Goal: Transaction & Acquisition: Purchase product/service

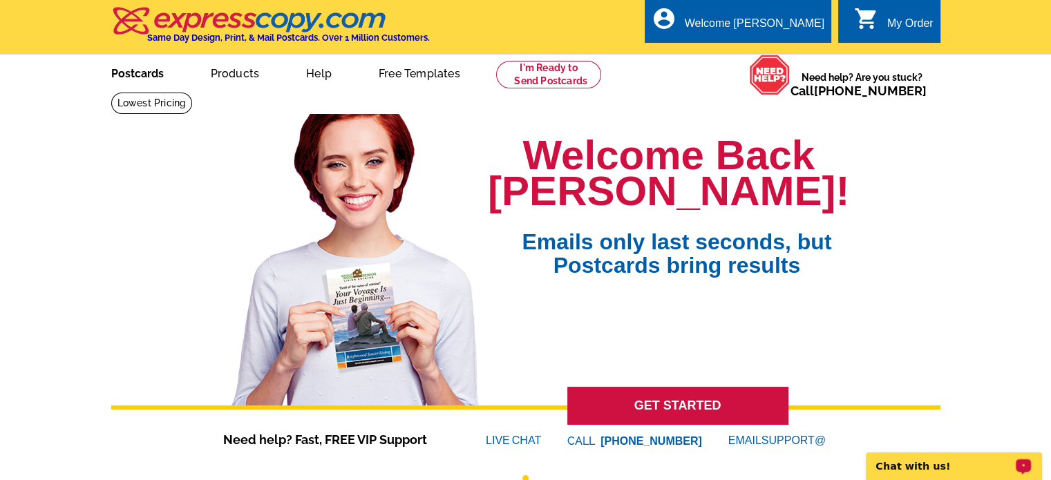
click at [145, 75] on link "Postcards" at bounding box center [137, 72] width 97 height 32
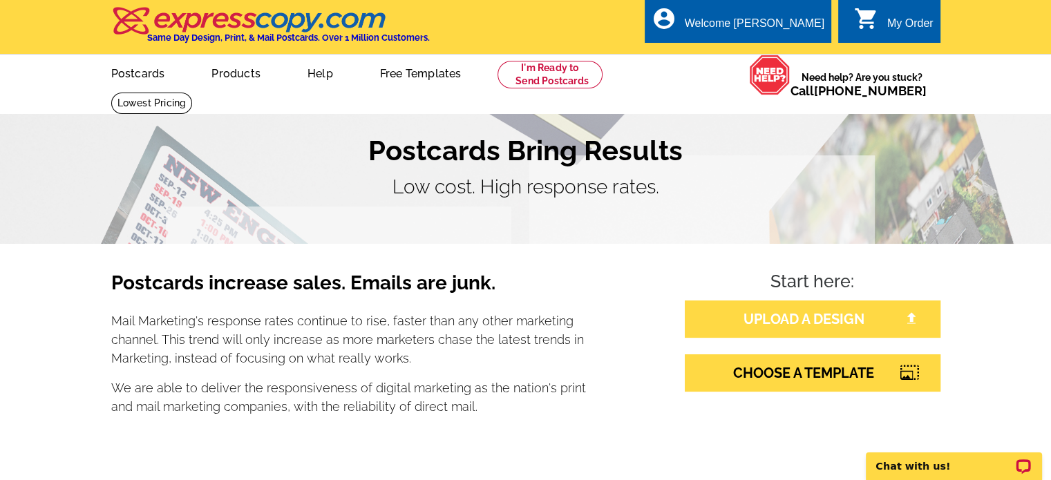
click at [801, 312] on link "UPLOAD A DESIGN" at bounding box center [812, 318] width 256 height 37
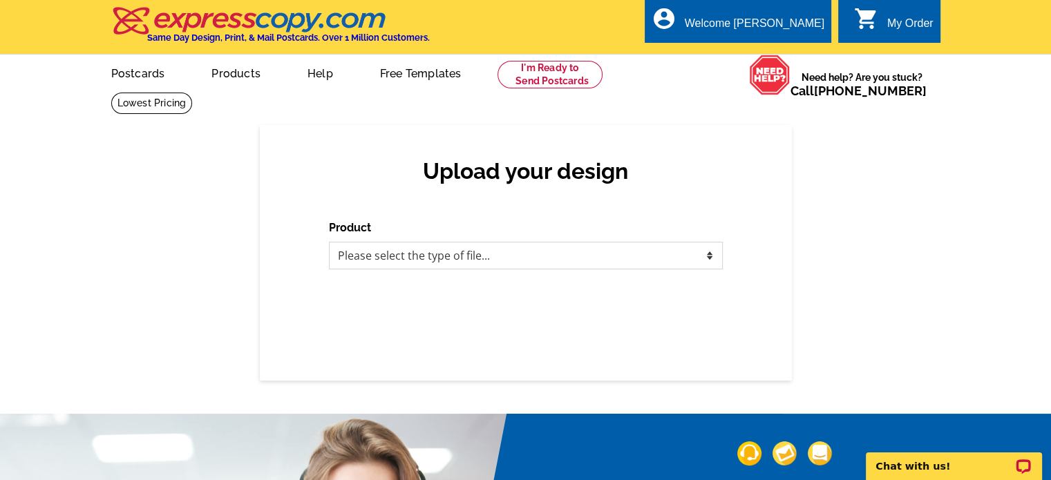
click at [543, 256] on select "Please select the type of file... Postcards Business Cards Letters and flyers G…" at bounding box center [526, 256] width 394 height 28
select select "1"
click at [329, 242] on select "Please select the type of file... Postcards Business Cards Letters and flyers G…" at bounding box center [526, 256] width 394 height 28
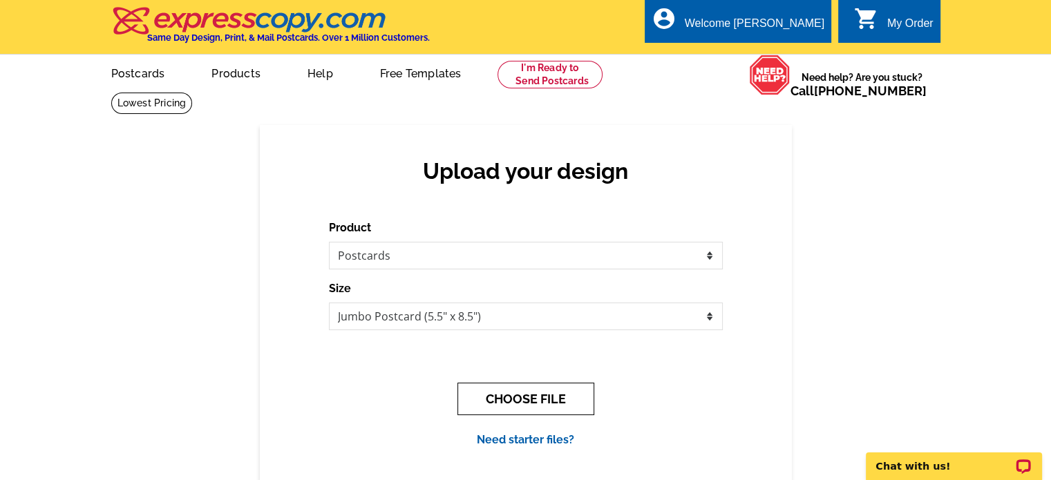
click at [539, 397] on button "CHOOSE FILE" at bounding box center [525, 399] width 137 height 32
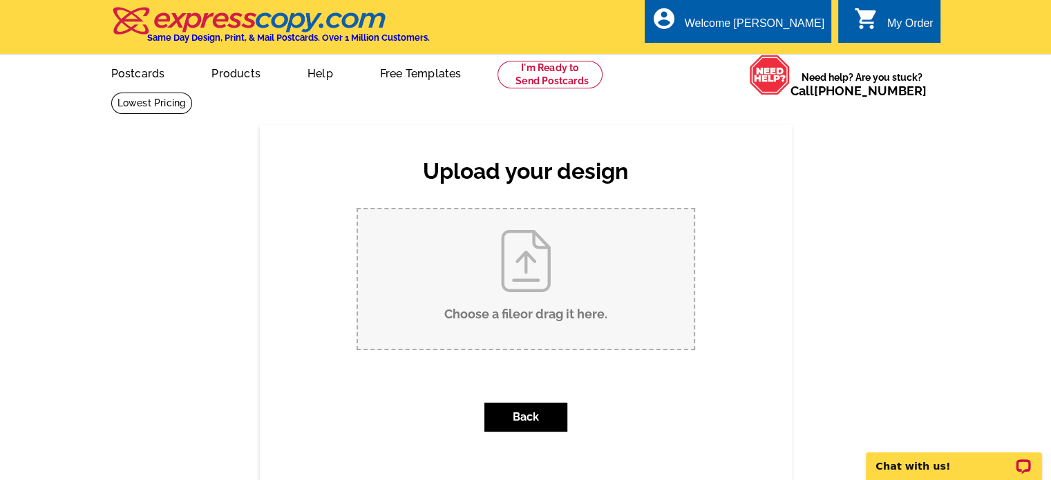
click at [555, 271] on input "Choose a file or drag it here ." at bounding box center [526, 279] width 336 height 140
type input "C:\fakepath\just sold F@PC - Crow.pdf"
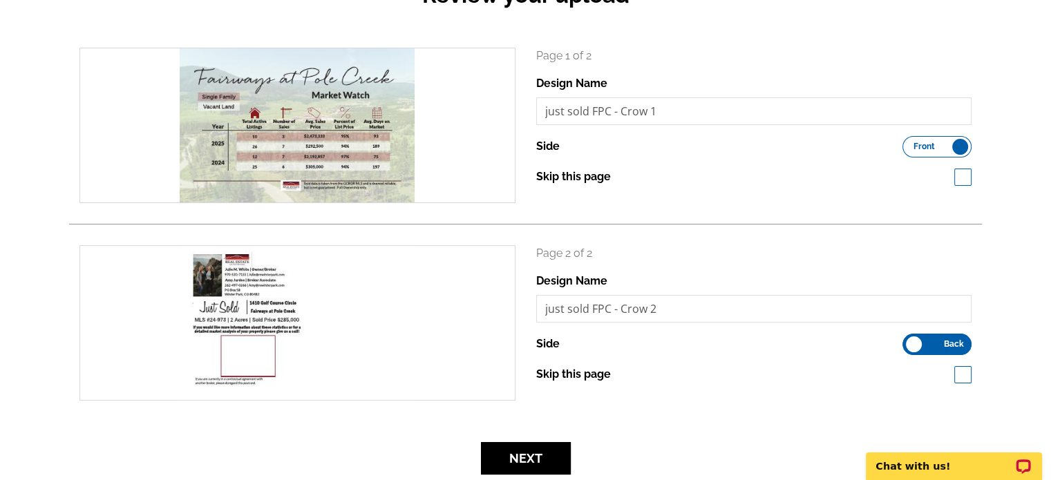
scroll to position [207, 0]
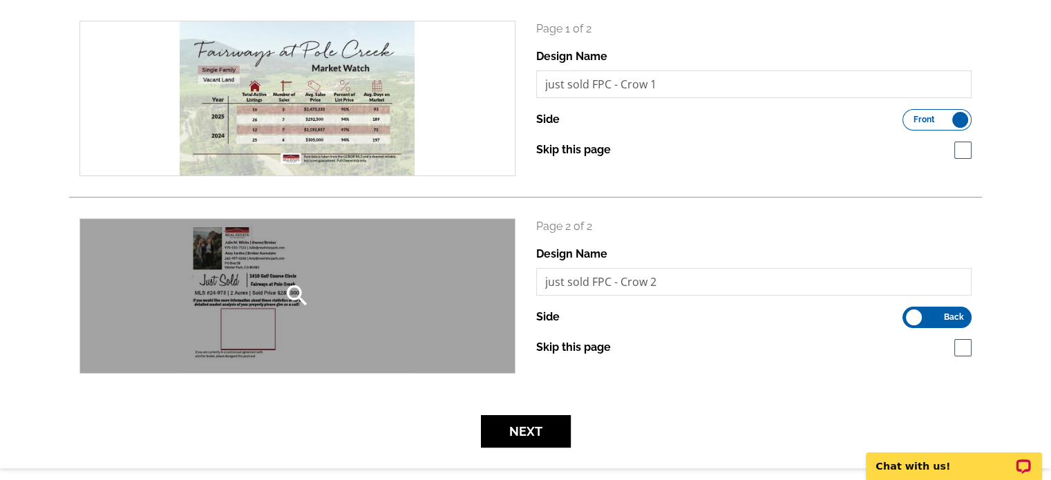
click at [300, 289] on icon "search" at bounding box center [297, 296] width 28 height 28
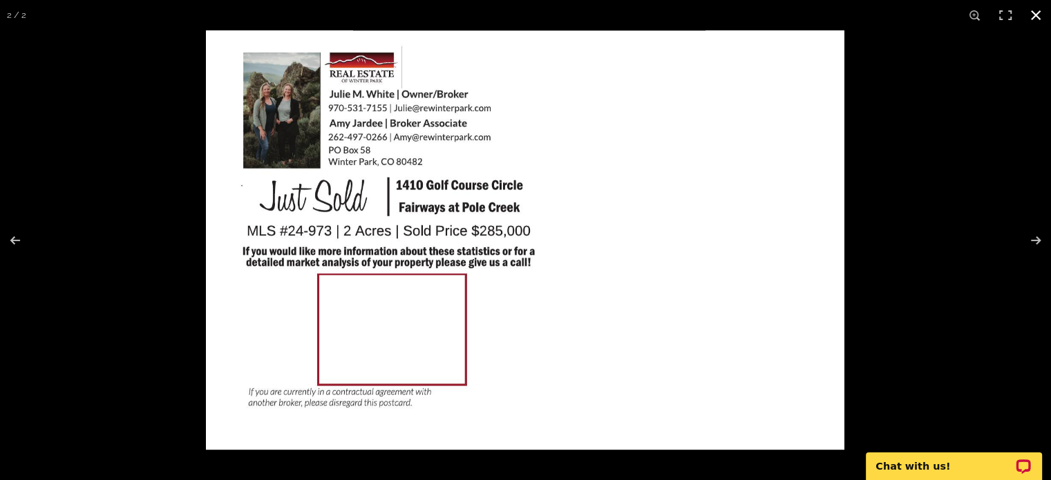
click at [1039, 15] on button at bounding box center [1035, 15] width 30 height 30
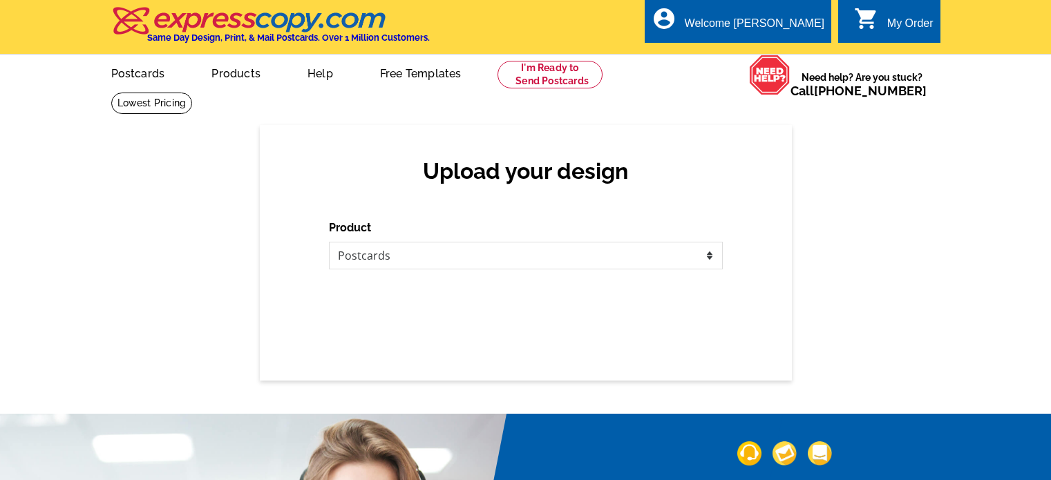
select select "1"
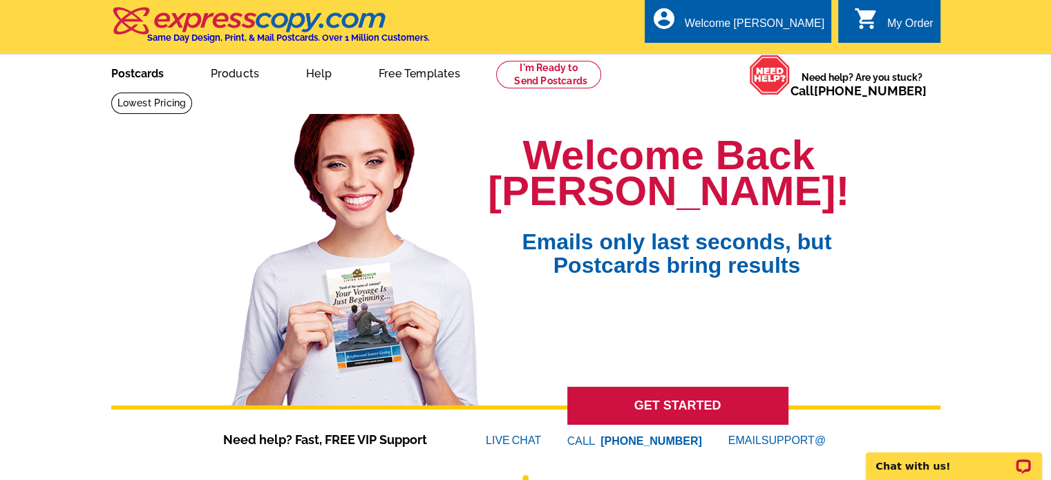
click at [114, 77] on link "Postcards" at bounding box center [137, 72] width 97 height 32
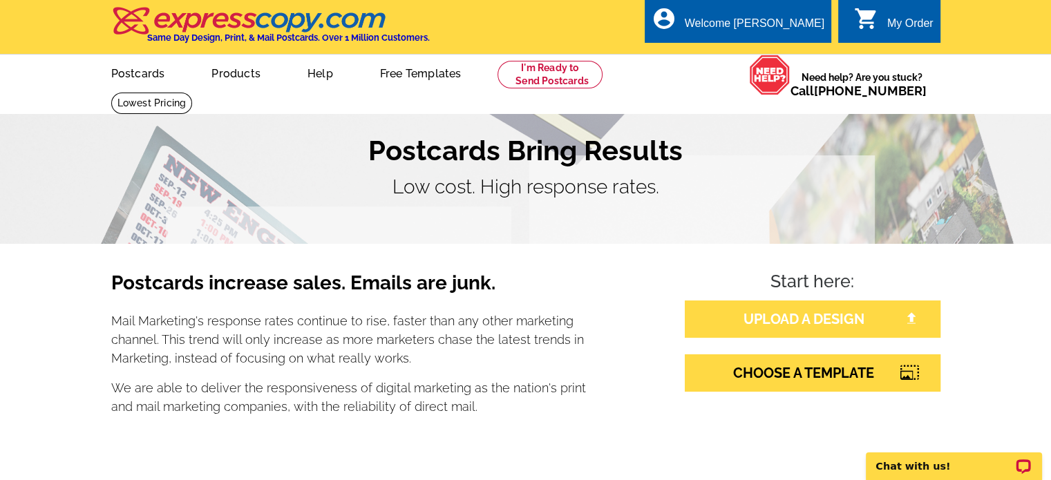
click at [798, 329] on link "UPLOAD A DESIGN" at bounding box center [812, 318] width 256 height 37
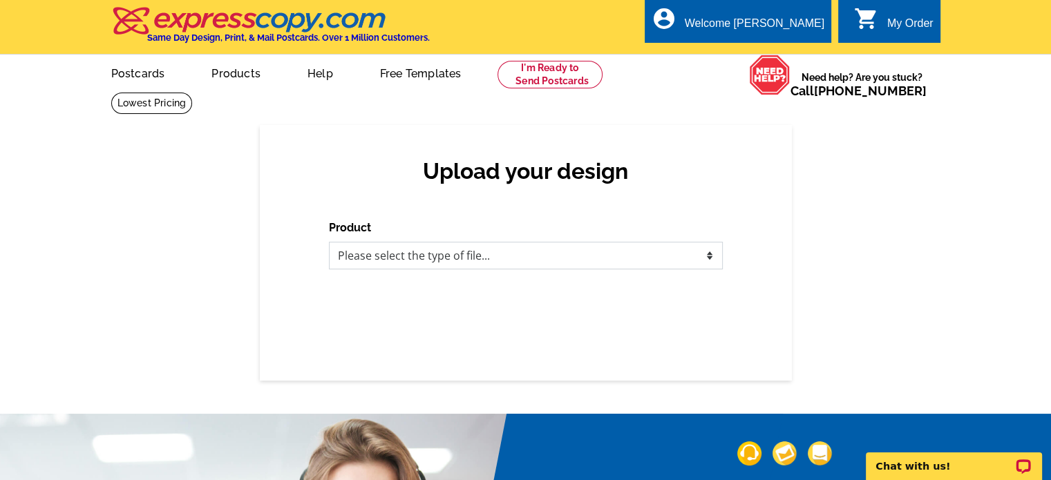
click at [488, 262] on select "Please select the type of file... Postcards Business Cards Letters and flyers G…" at bounding box center [526, 256] width 394 height 28
select select "1"
click at [329, 242] on select "Please select the type of file... Postcards Business Cards Letters and flyers G…" at bounding box center [526, 256] width 394 height 28
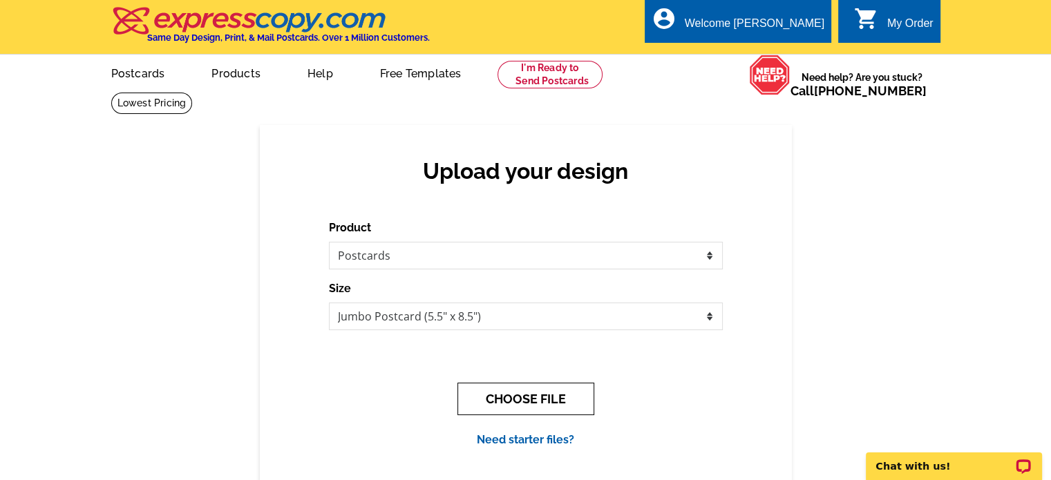
click at [511, 404] on button "CHOOSE FILE" at bounding box center [525, 399] width 137 height 32
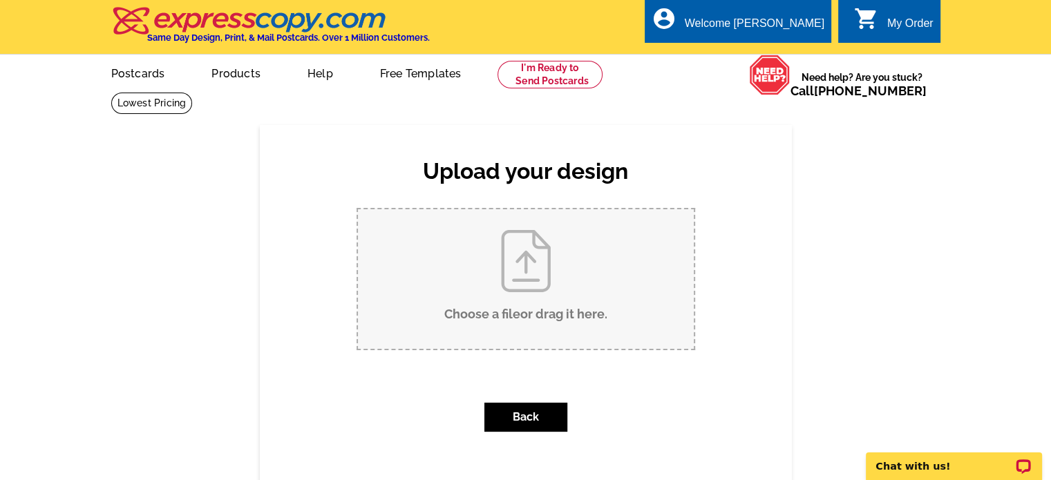
click at [546, 274] on input "Choose a file or drag it here ." at bounding box center [526, 279] width 336 height 140
type input "C:\fakepath\just sold F@PC - Crow.pdf"
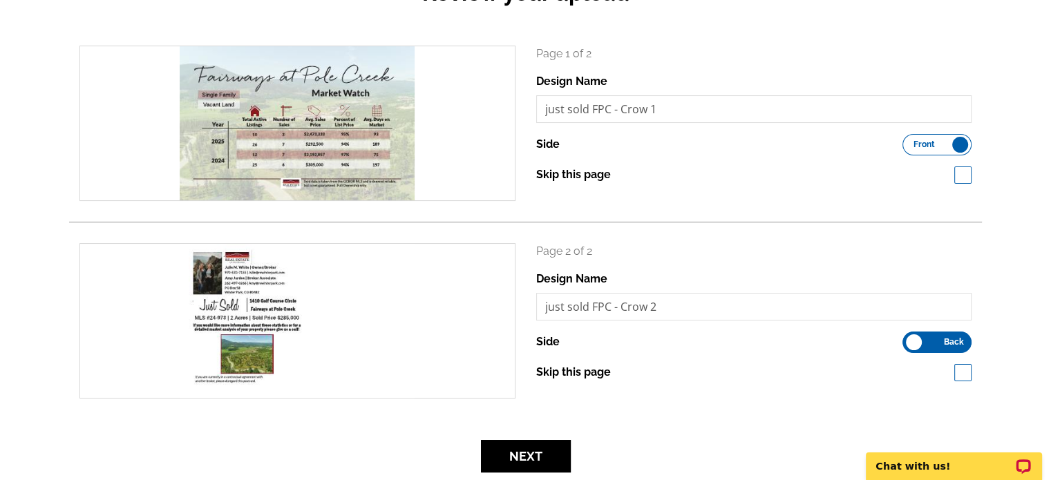
scroll to position [207, 0]
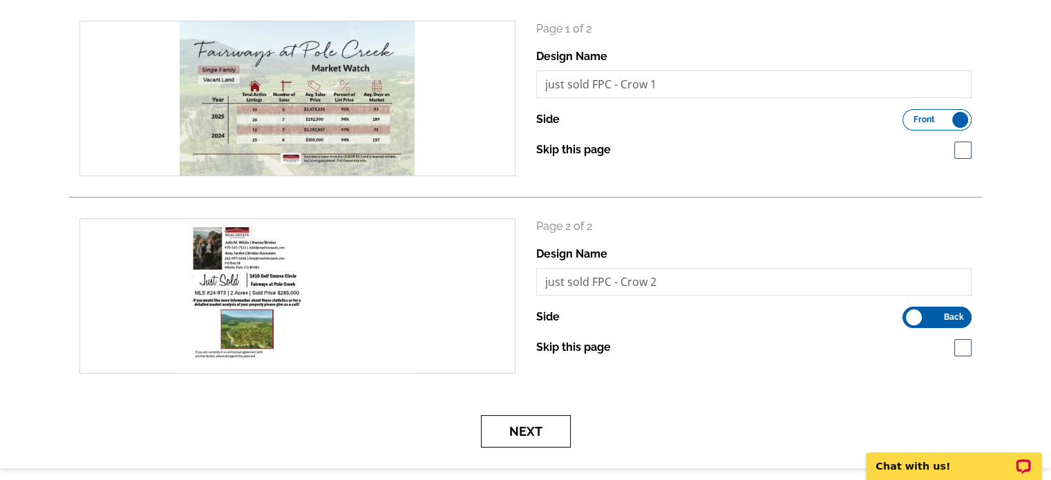
click at [515, 428] on button "Next" at bounding box center [526, 431] width 90 height 32
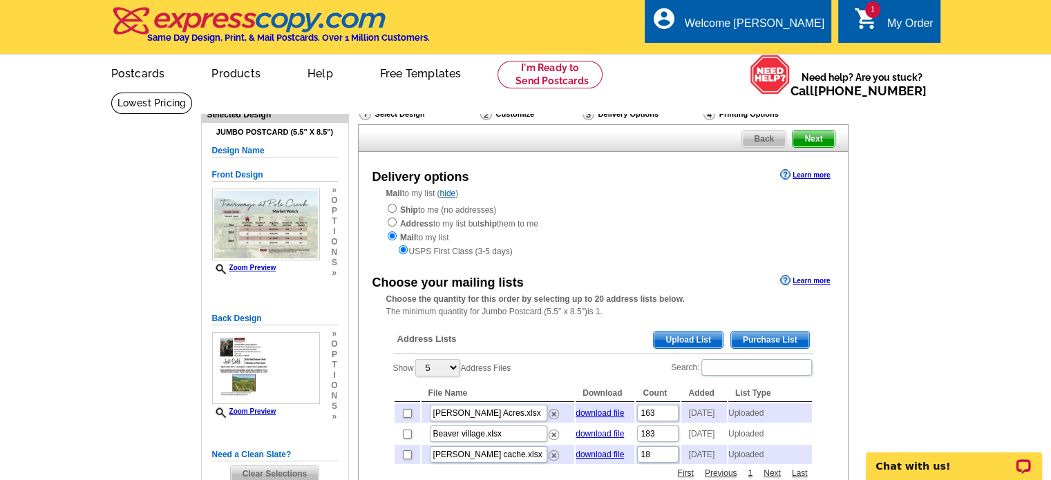
click at [689, 342] on span "Upload List" at bounding box center [687, 340] width 68 height 17
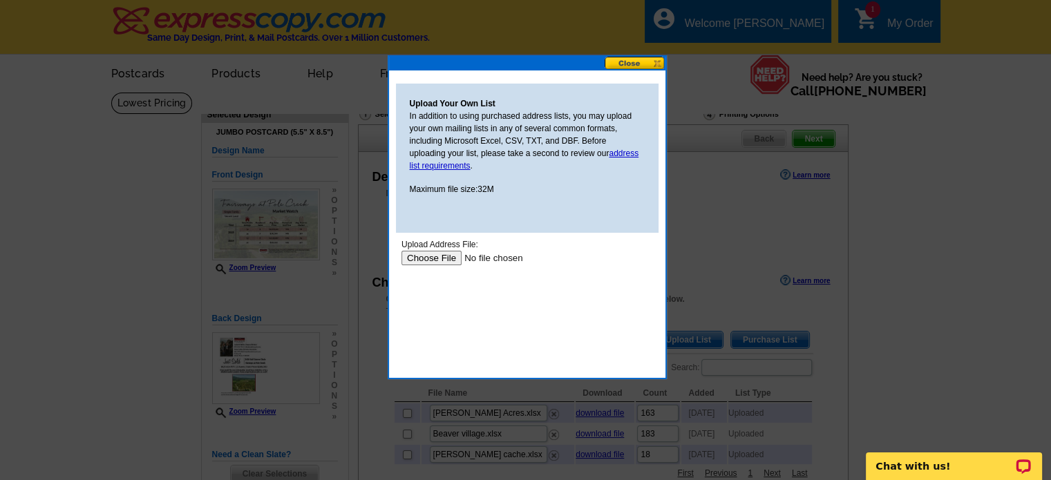
click at [436, 256] on input "file" at bounding box center [488, 258] width 175 height 15
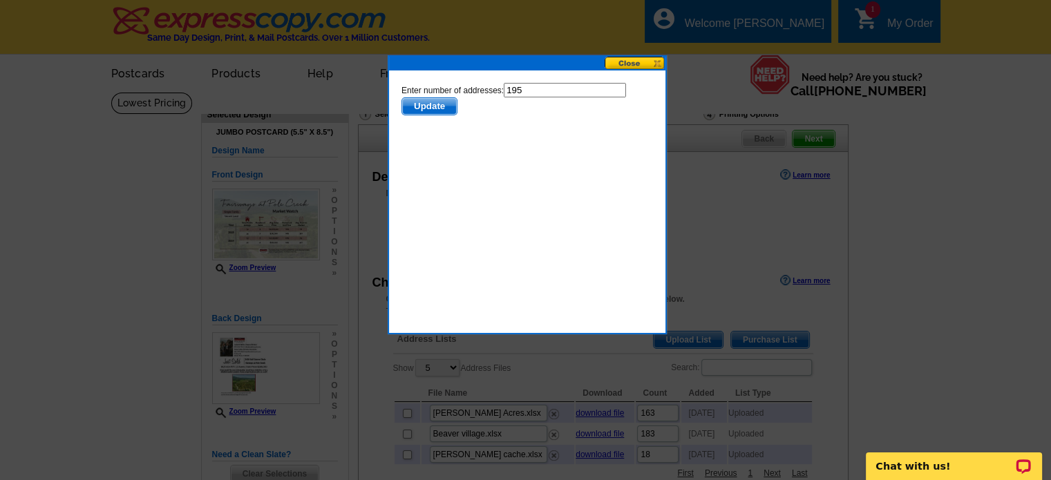
click at [434, 111] on span "Update" at bounding box center [428, 106] width 55 height 17
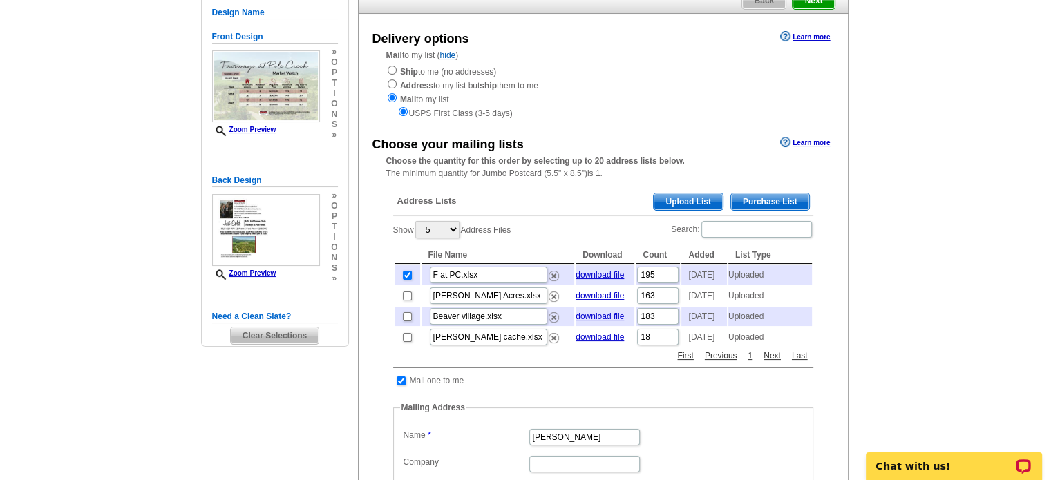
scroll to position [276, 0]
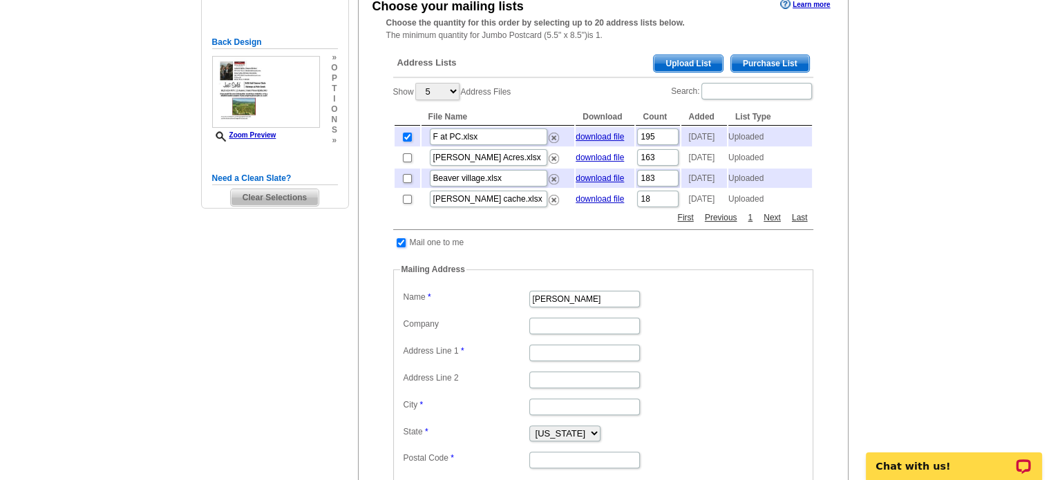
click at [401, 247] on input "checkbox" at bounding box center [400, 242] width 9 height 9
checkbox input "false"
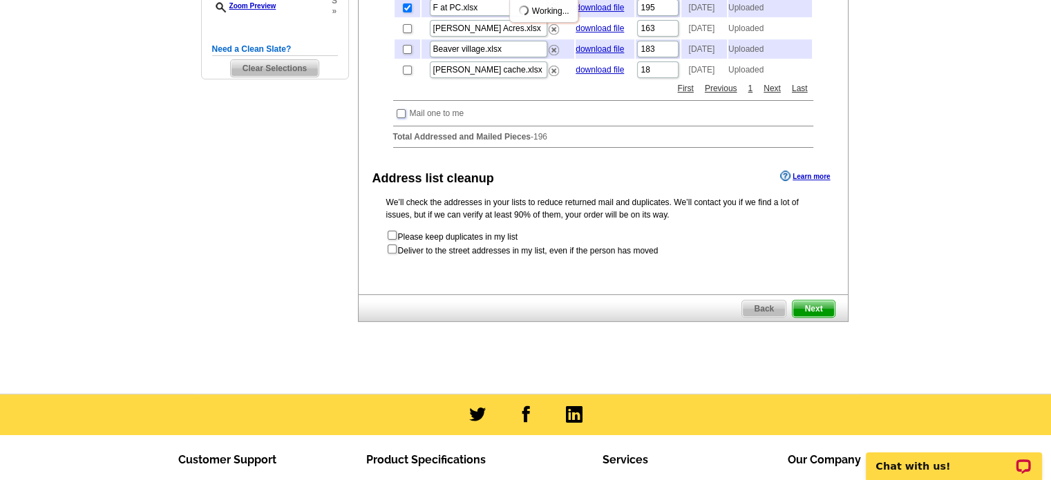
scroll to position [414, 0]
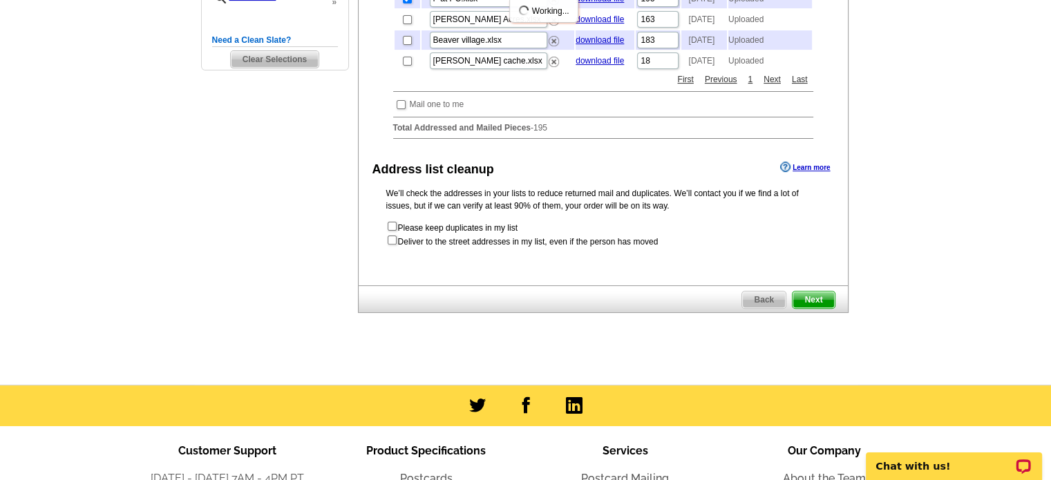
click at [811, 308] on span "Next" at bounding box center [812, 299] width 41 height 17
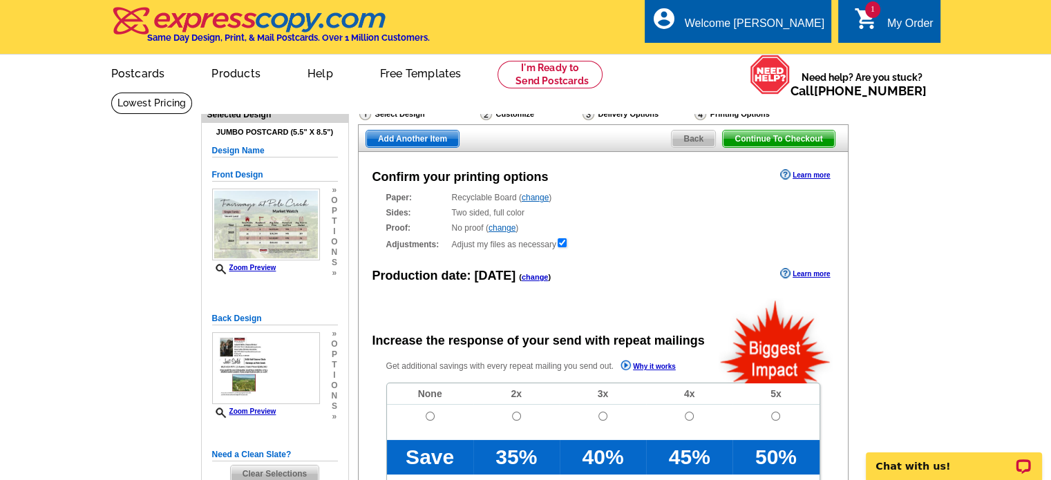
radio input "false"
click at [430, 416] on input "radio" at bounding box center [429, 416] width 9 height 9
radio input "true"
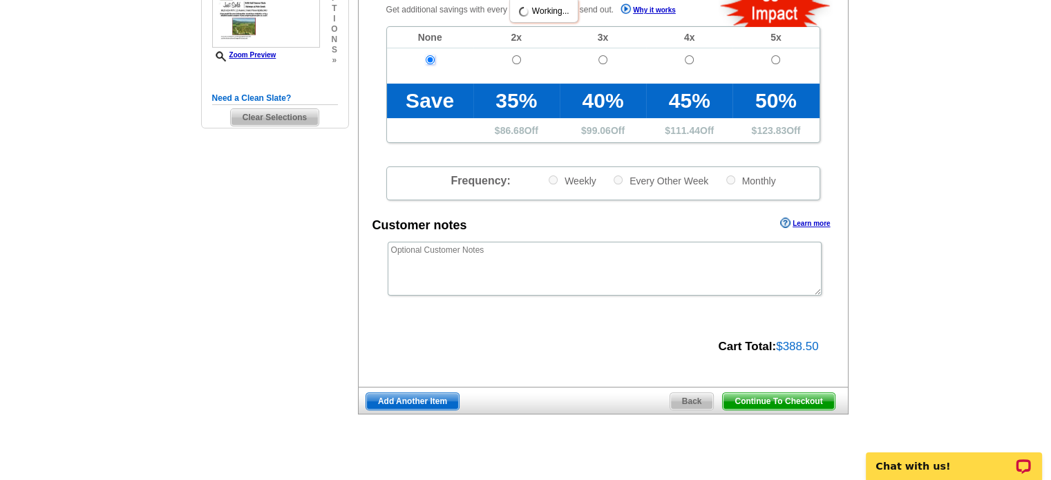
scroll to position [414, 0]
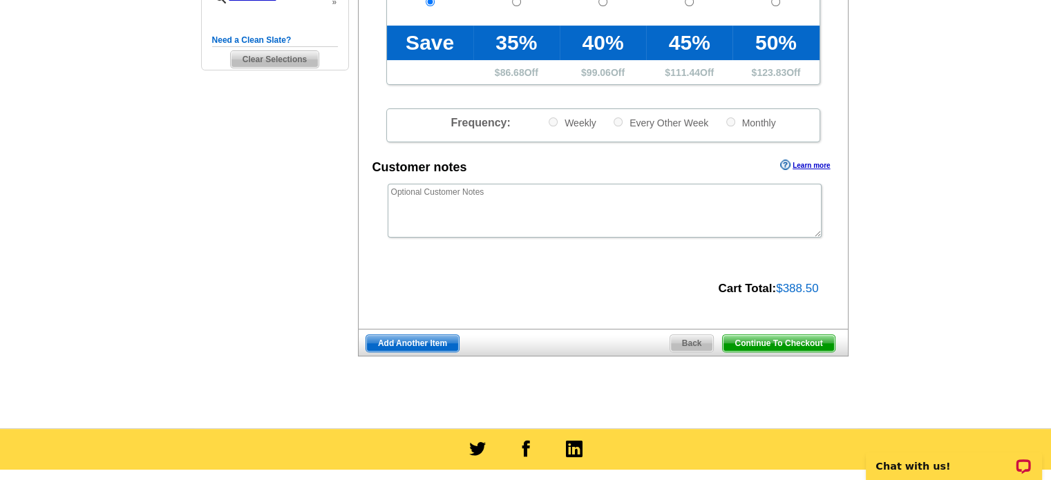
click at [390, 344] on span "Add Another Item" at bounding box center [412, 343] width 93 height 17
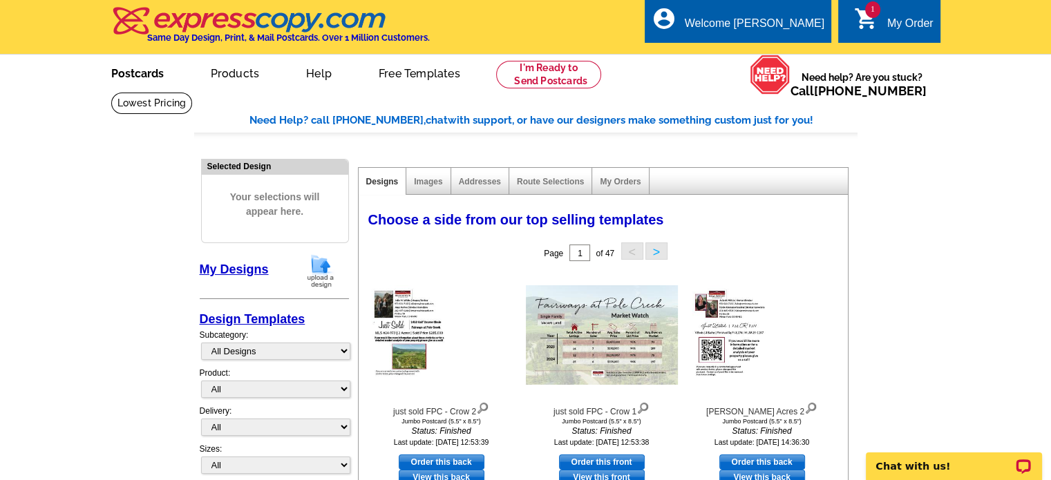
click at [141, 70] on link "Postcards" at bounding box center [137, 72] width 97 height 32
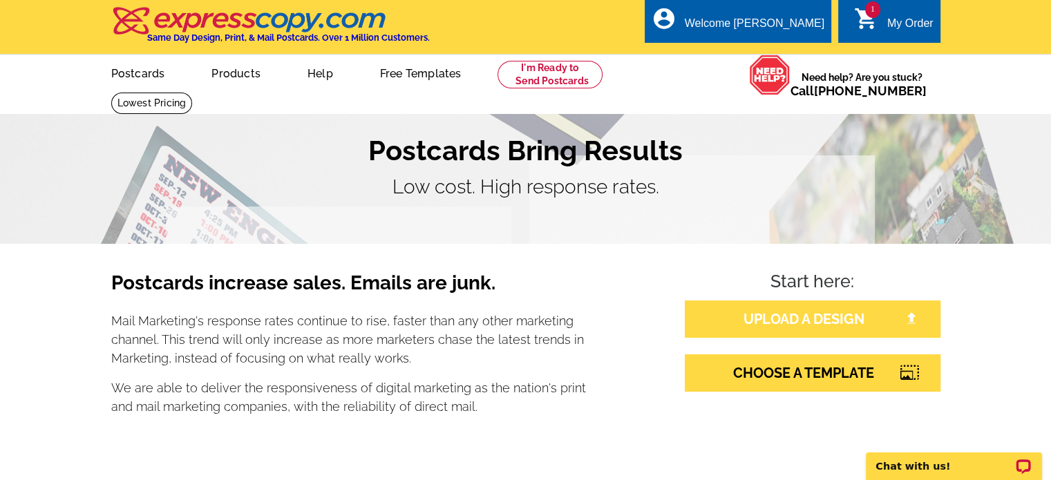
click at [835, 323] on link "UPLOAD A DESIGN" at bounding box center [812, 318] width 256 height 37
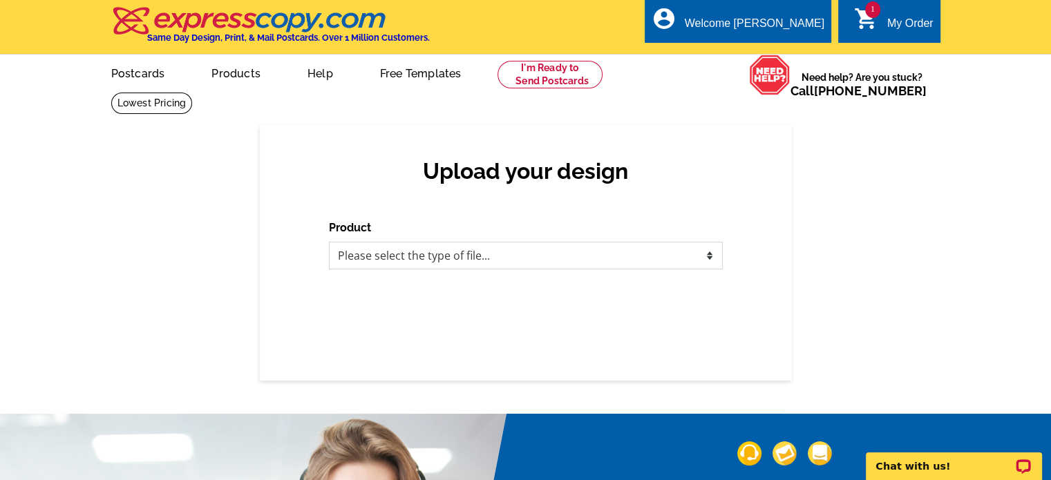
click at [452, 262] on select "Please select the type of file... Postcards Business Cards Letters and flyers G…" at bounding box center [526, 256] width 394 height 28
select select "1"
click at [329, 242] on select "Please select the type of file... Postcards Business Cards Letters and flyers G…" at bounding box center [526, 256] width 394 height 28
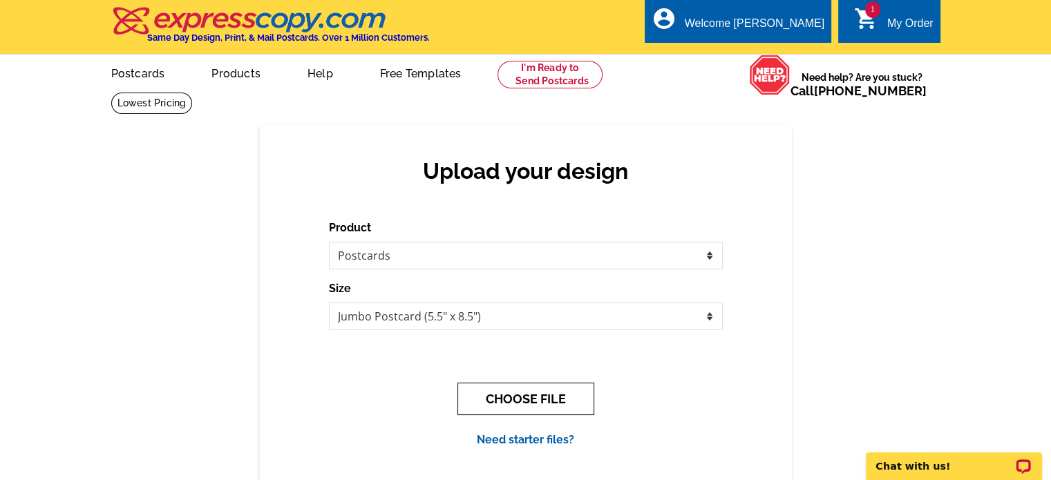
click at [514, 397] on button "CHOOSE FILE" at bounding box center [525, 399] width 137 height 32
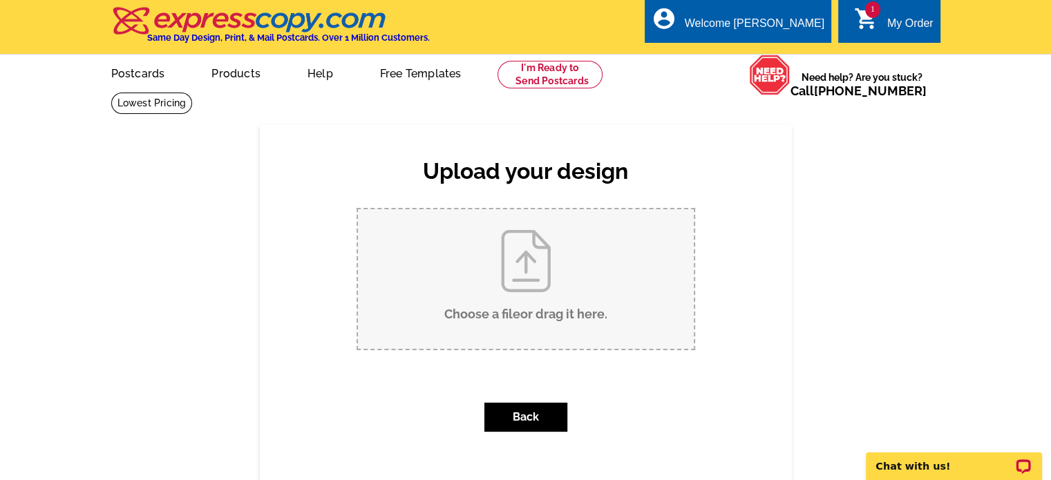
click at [509, 253] on input "Choose a file or drag it here ." at bounding box center [526, 279] width 336 height 140
type input "C:\fakepath\Bridgers (2).pdf"
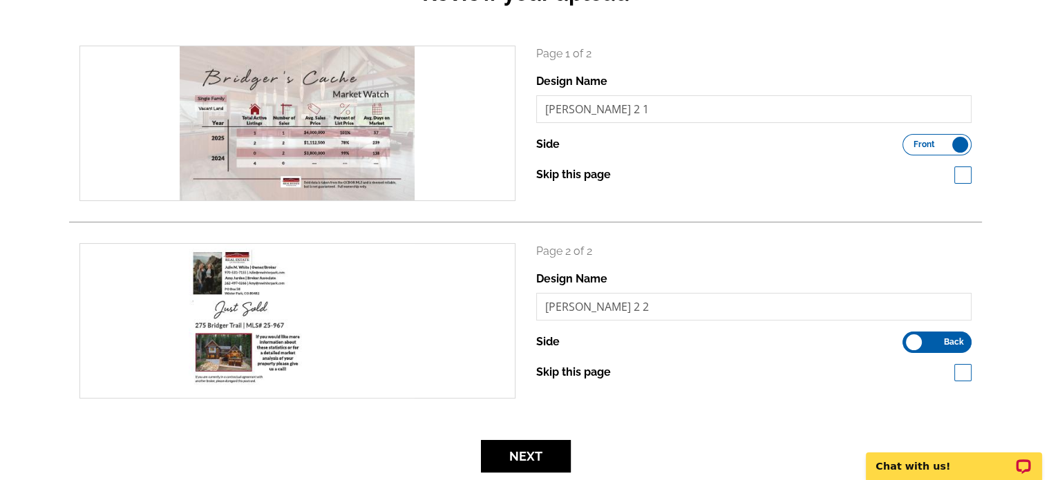
scroll to position [207, 0]
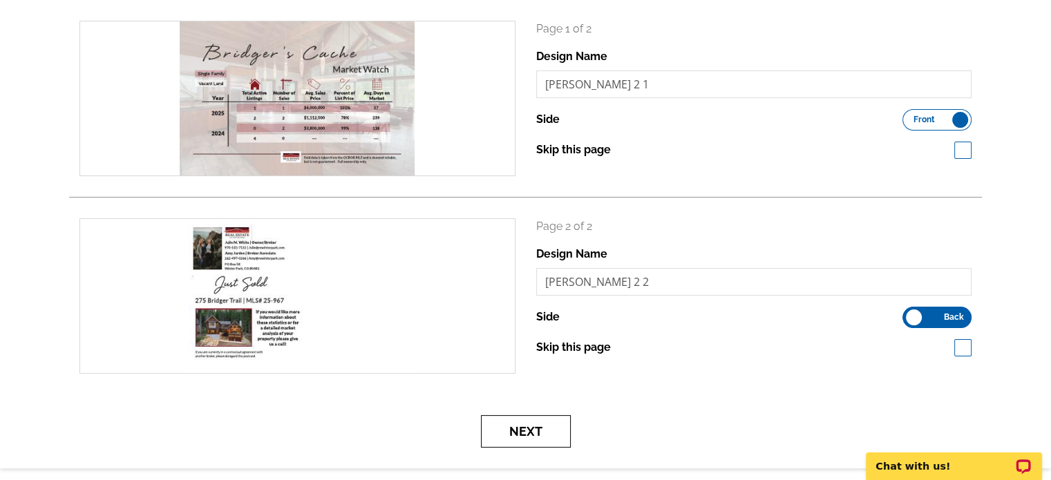
click at [521, 432] on button "Next" at bounding box center [526, 431] width 90 height 32
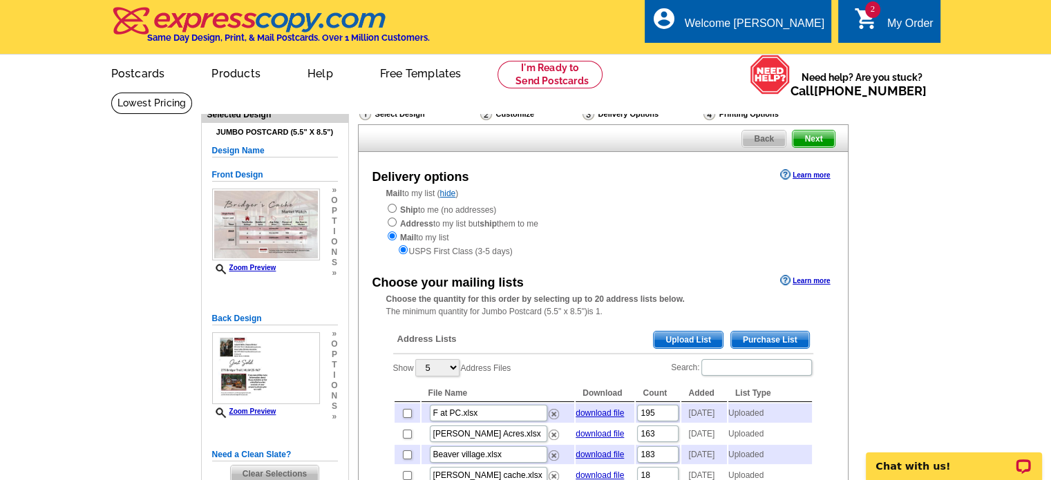
click at [683, 340] on span "Upload List" at bounding box center [687, 340] width 68 height 17
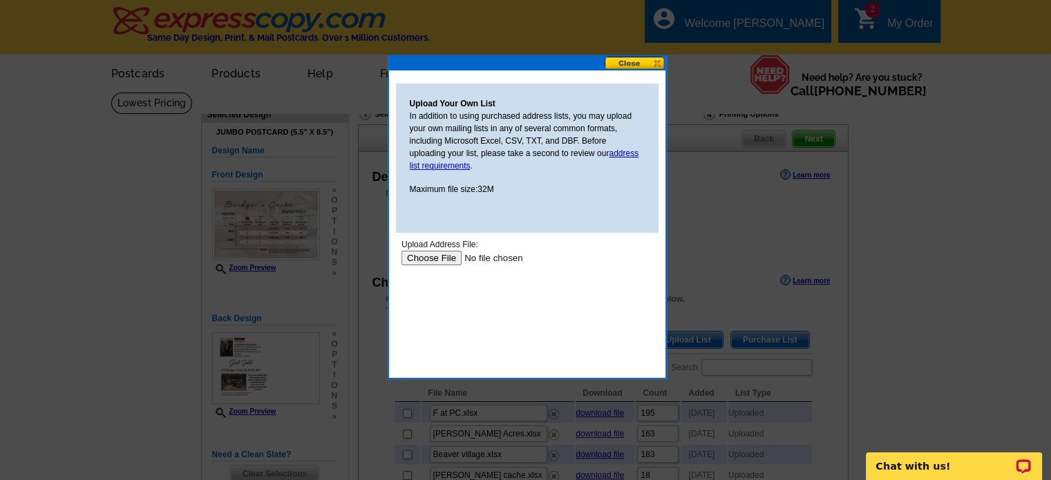
click at [430, 262] on input "file" at bounding box center [488, 258] width 175 height 15
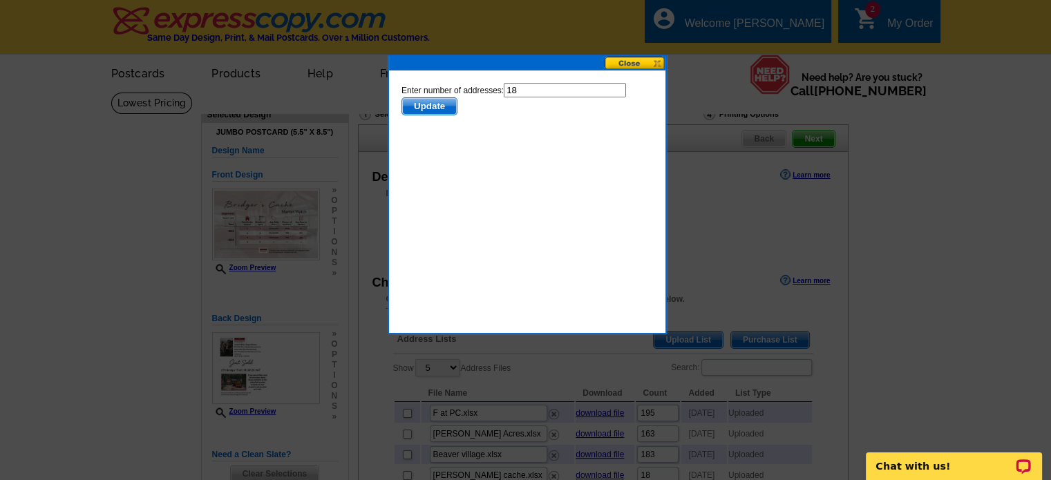
click at [428, 108] on span "Update" at bounding box center [428, 106] width 55 height 17
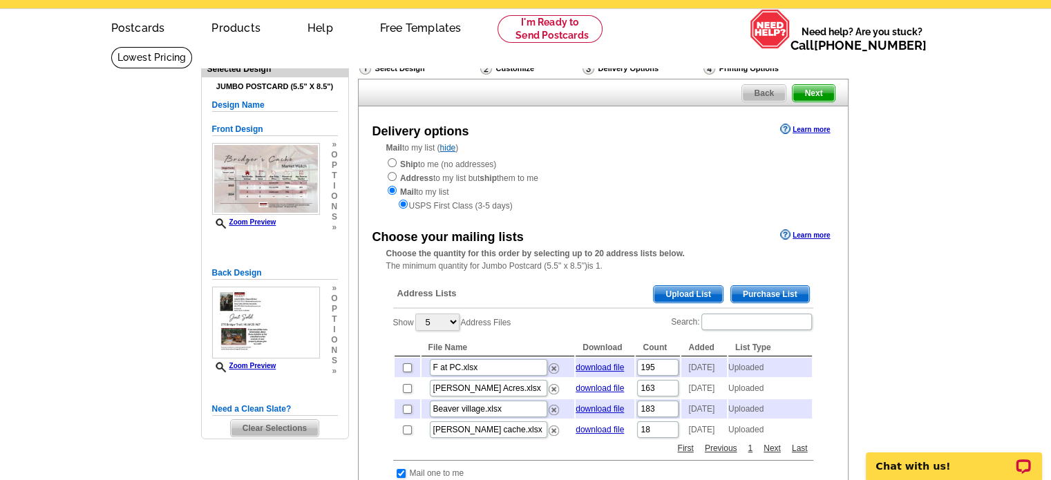
scroll to position [138, 0]
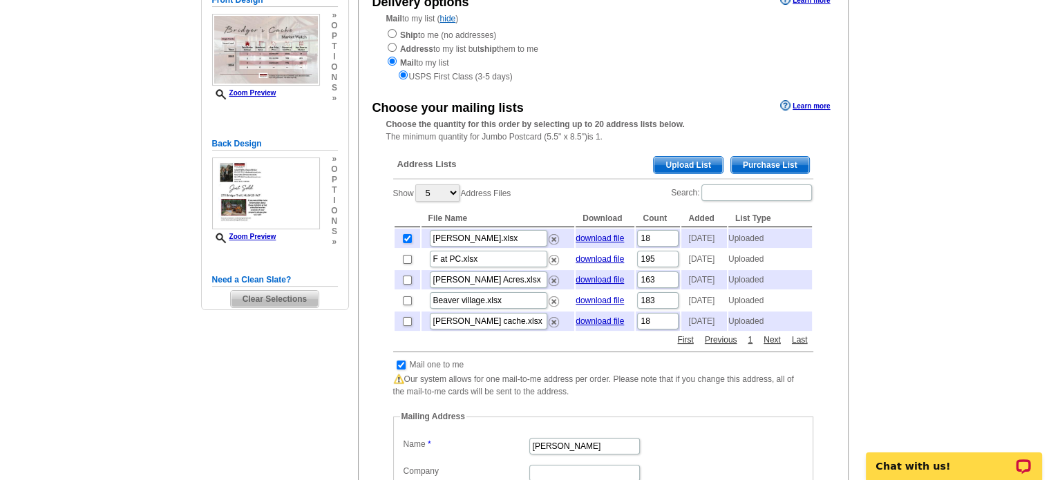
scroll to position [207, 0]
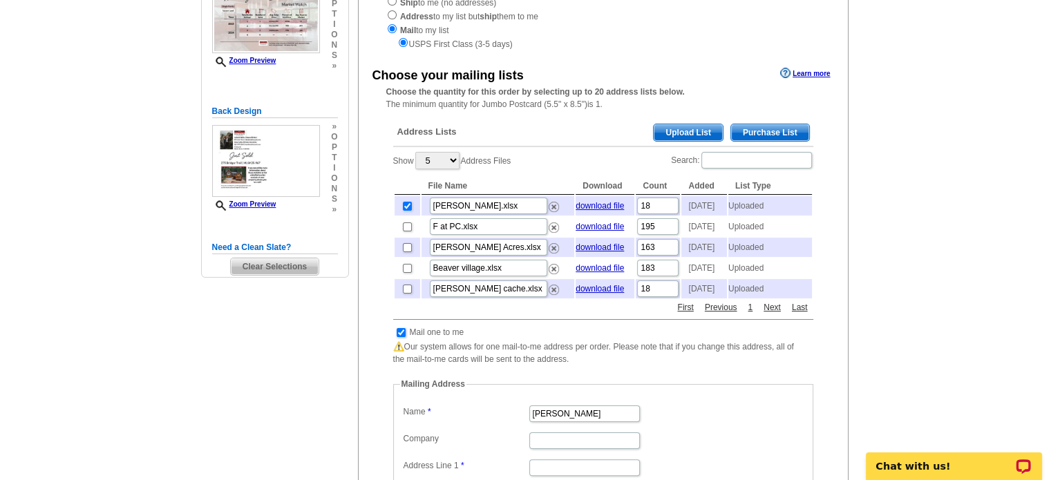
click at [401, 337] on input "checkbox" at bounding box center [400, 332] width 9 height 9
checkbox input "false"
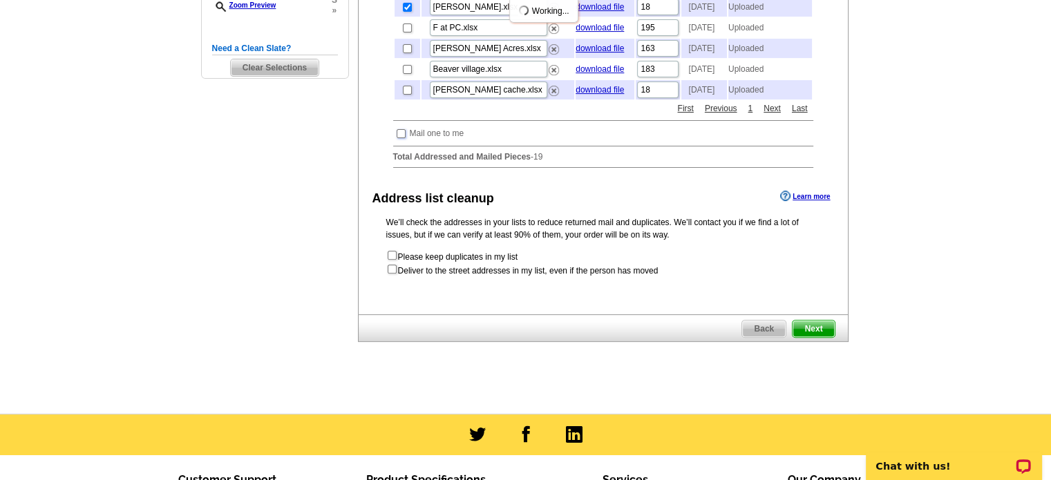
scroll to position [414, 0]
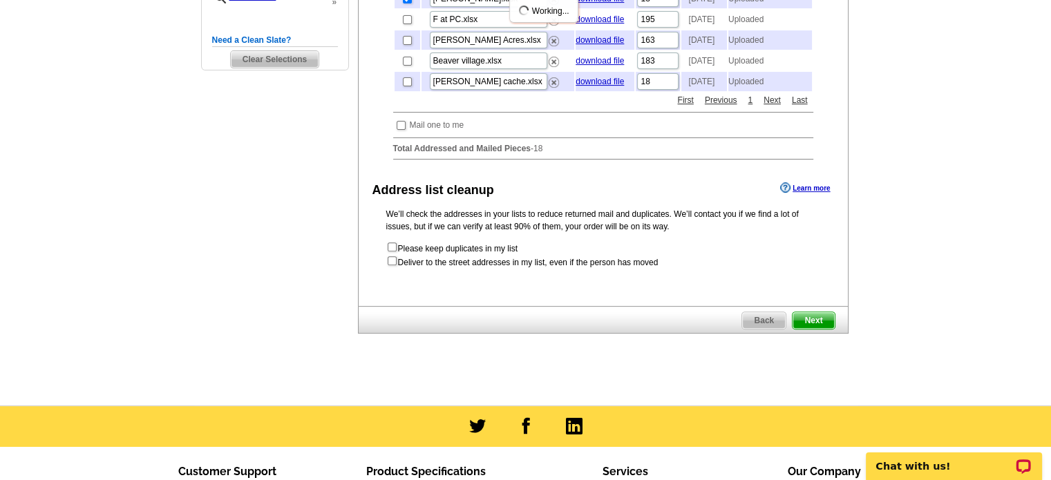
click at [818, 329] on span "Next" at bounding box center [812, 320] width 41 height 17
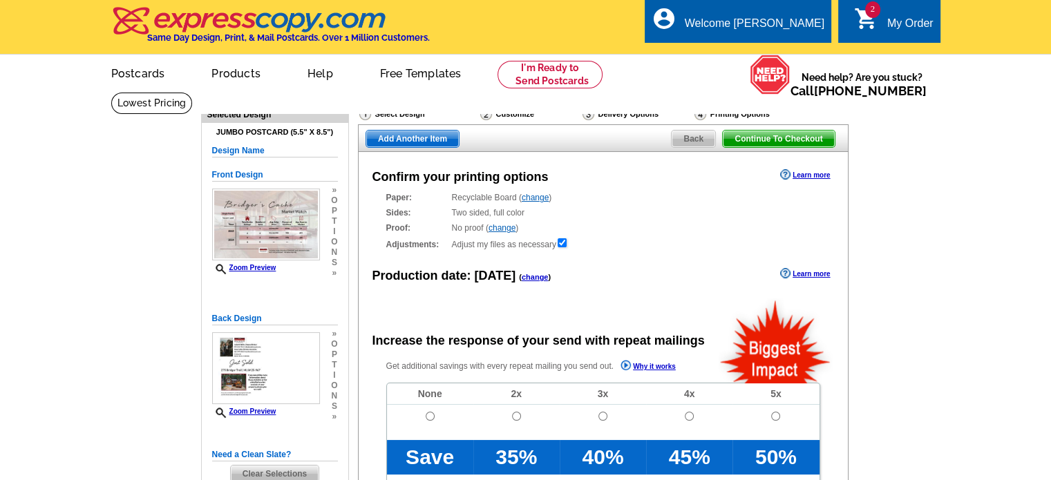
radio input "false"
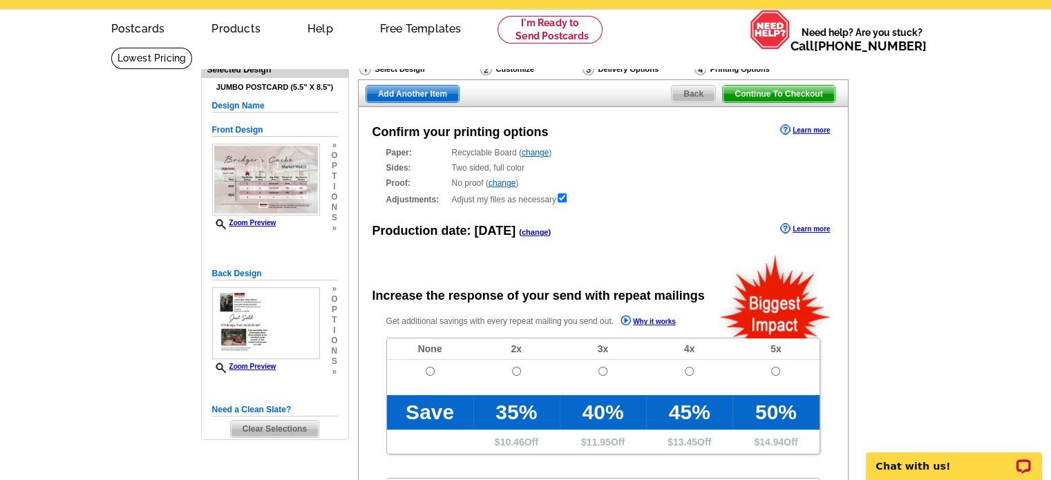
scroll to position [69, 0]
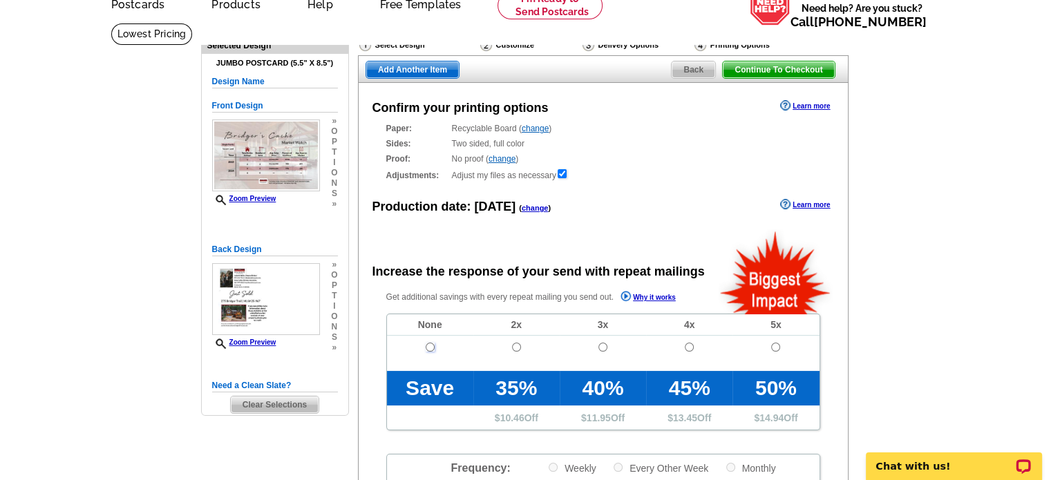
click at [426, 344] on input "radio" at bounding box center [429, 347] width 9 height 9
radio input "true"
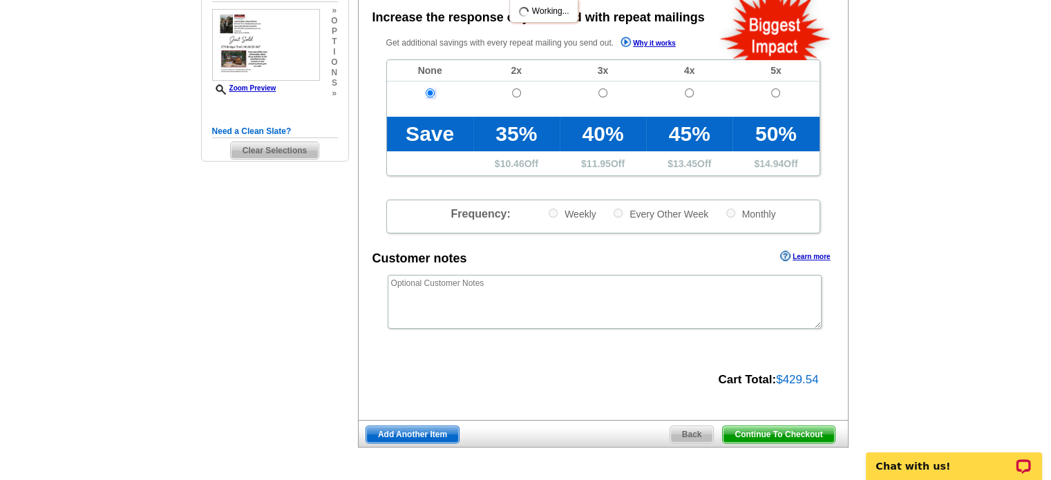
scroll to position [345, 0]
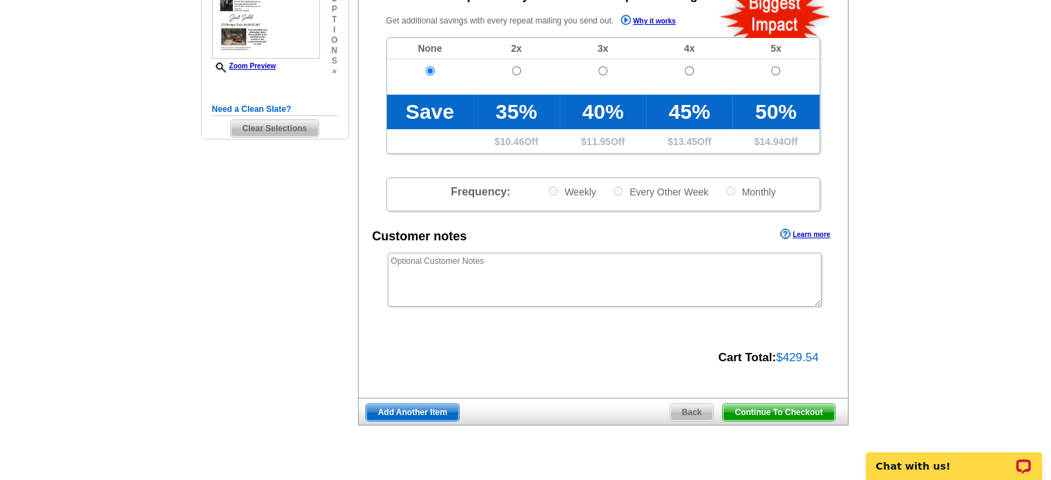
click at [399, 414] on span "Add Another Item" at bounding box center [412, 412] width 93 height 17
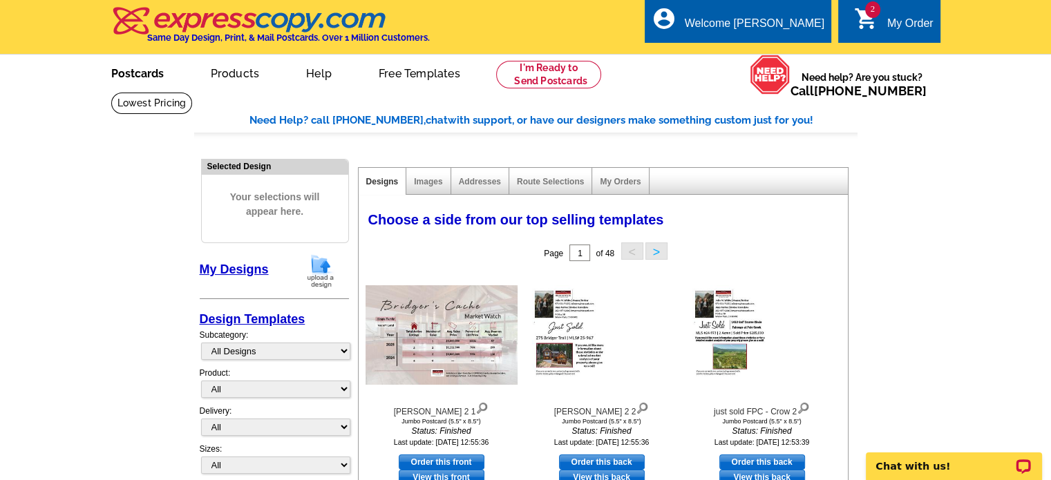
click at [144, 73] on link "Postcards" at bounding box center [137, 72] width 97 height 32
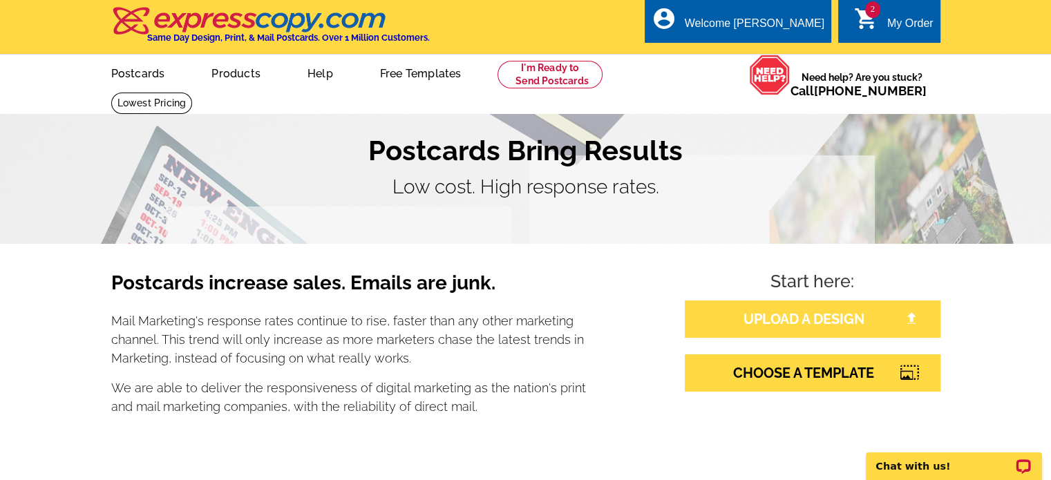
click at [825, 327] on link "UPLOAD A DESIGN" at bounding box center [812, 318] width 256 height 37
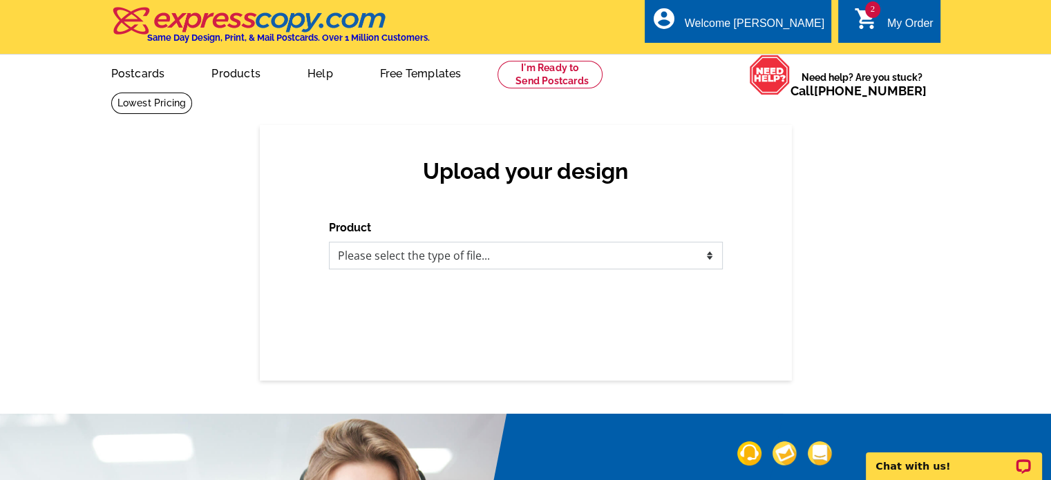
click at [475, 263] on select "Please select the type of file... Postcards Business Cards Letters and flyers G…" at bounding box center [526, 256] width 394 height 28
select select "1"
click at [329, 242] on select "Please select the type of file... Postcards Business Cards Letters and flyers G…" at bounding box center [526, 256] width 394 height 28
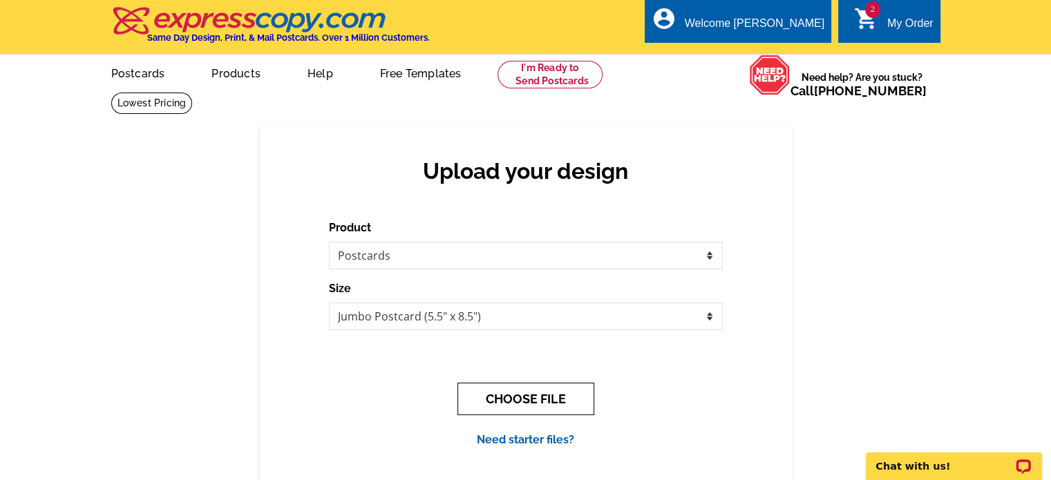
click at [525, 393] on button "CHOOSE FILE" at bounding box center [525, 399] width 137 height 32
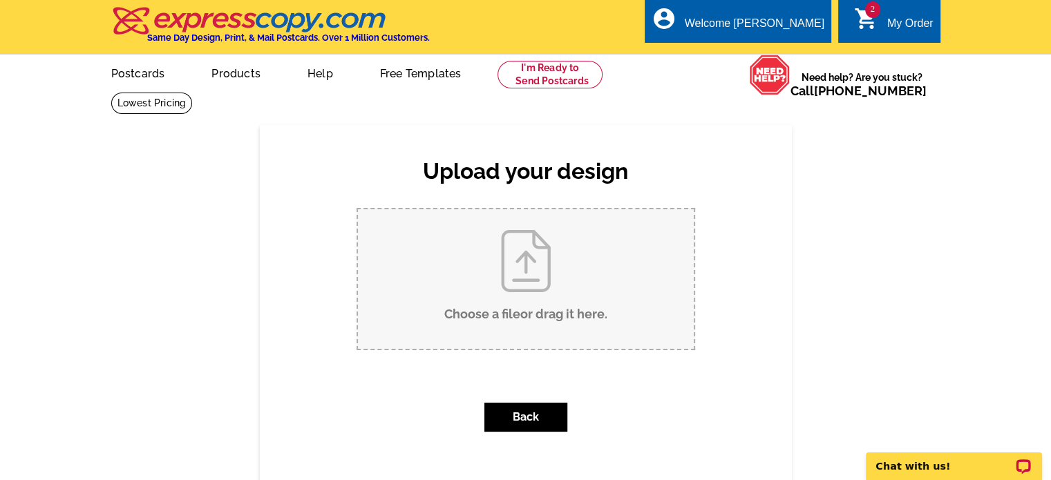
click at [498, 271] on input "Choose a file or drag it here ." at bounding box center [526, 279] width 336 height 140
type input "C:\fakepath\HCH - Servantes Just Sold.pdf"
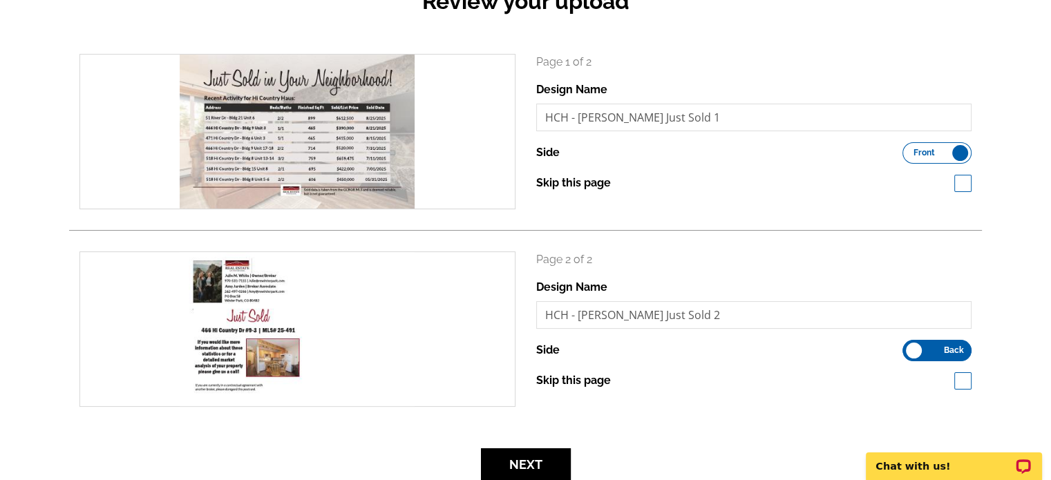
scroll to position [207, 0]
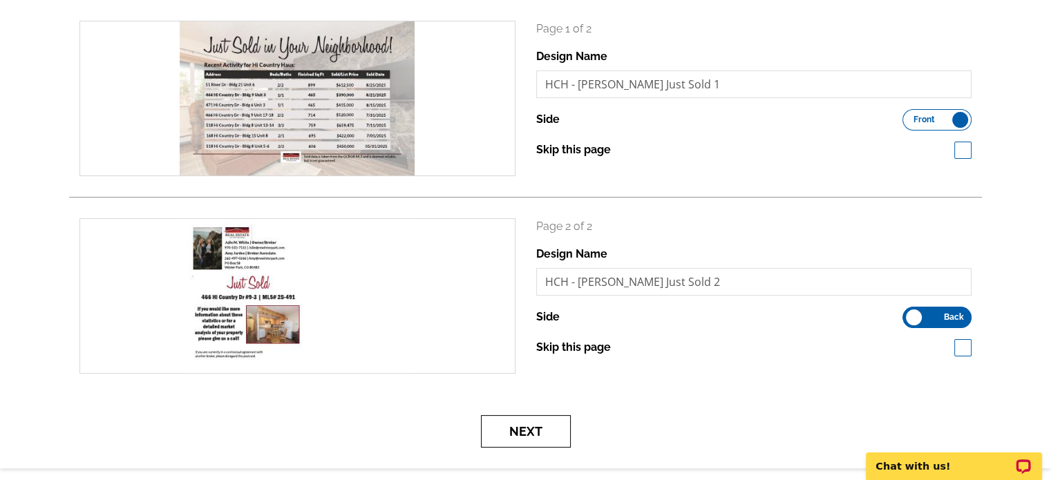
click at [544, 432] on button "Next" at bounding box center [526, 431] width 90 height 32
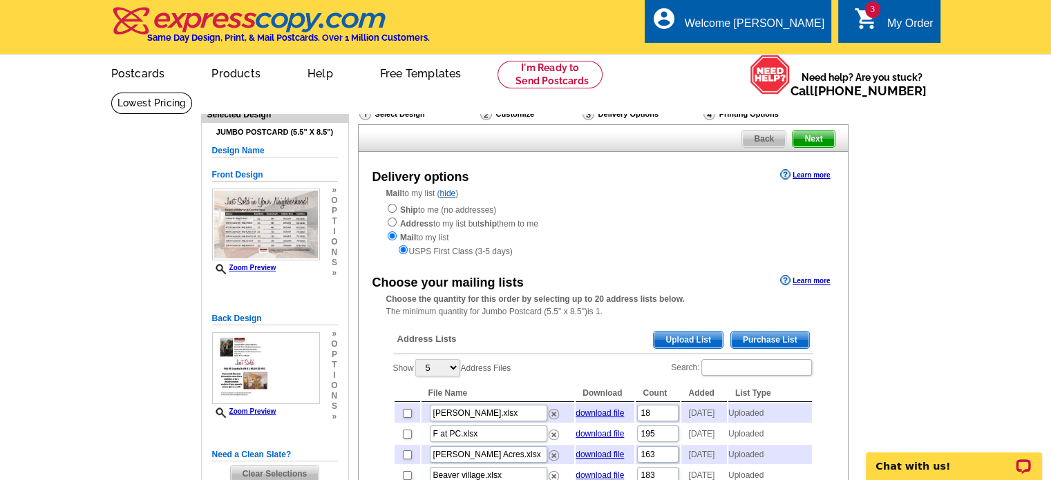
click at [693, 342] on span "Upload List" at bounding box center [687, 340] width 68 height 17
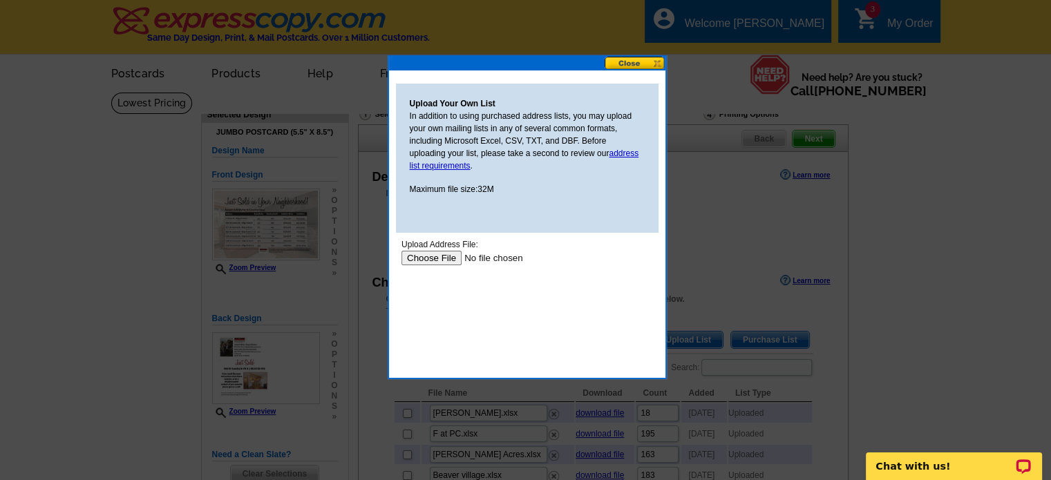
click at [441, 263] on input "file" at bounding box center [488, 258] width 175 height 15
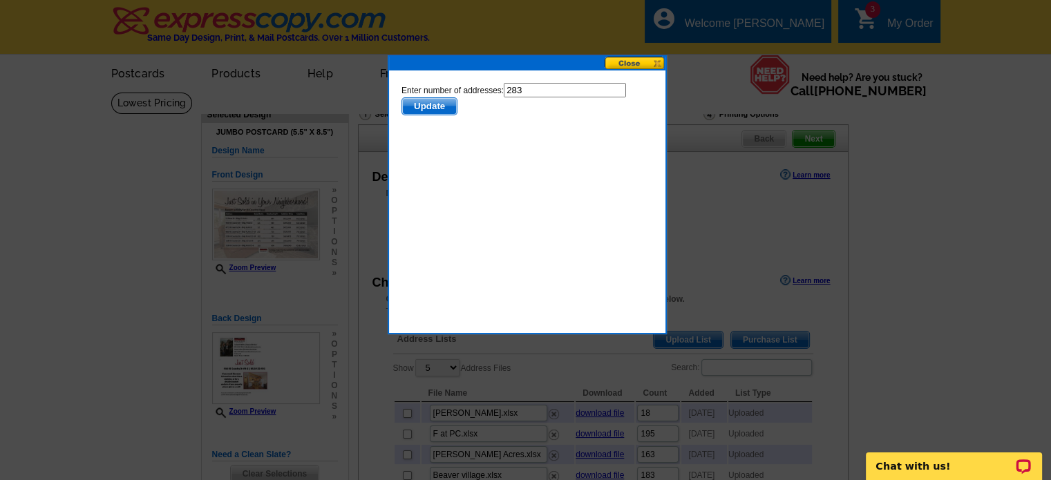
click at [431, 108] on span "Update" at bounding box center [428, 106] width 55 height 17
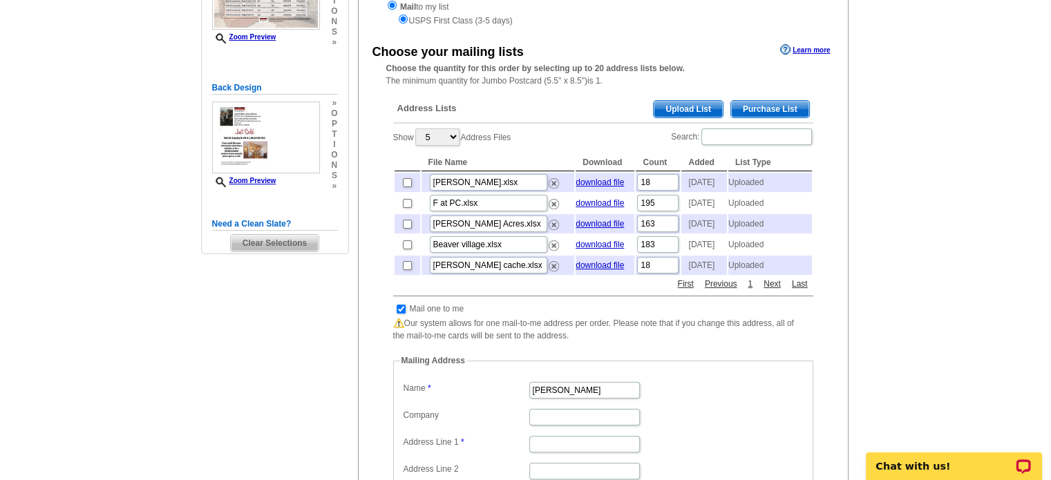
scroll to position [276, 0]
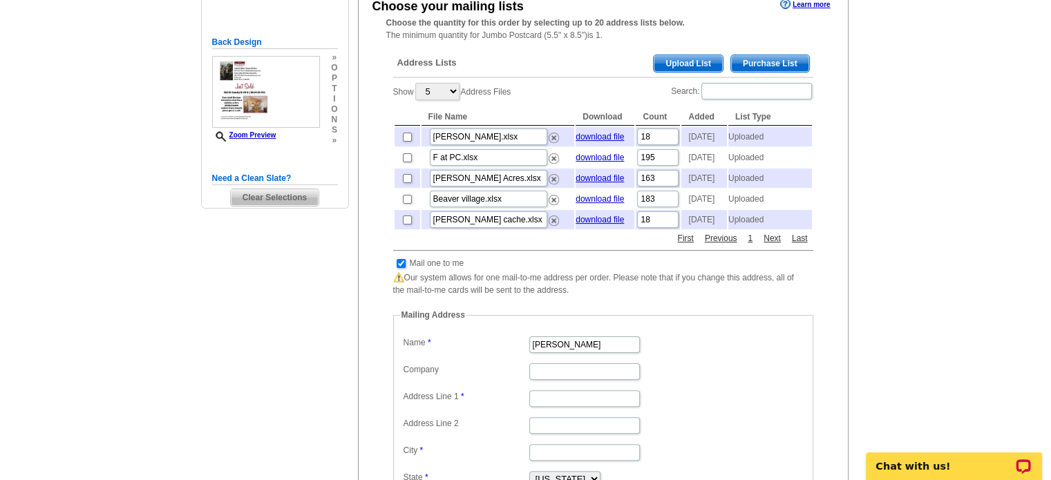
click at [400, 268] on input "checkbox" at bounding box center [400, 263] width 9 height 9
checkbox input "false"
click at [398, 268] on input "checkbox" at bounding box center [400, 263] width 9 height 9
checkbox input "false"
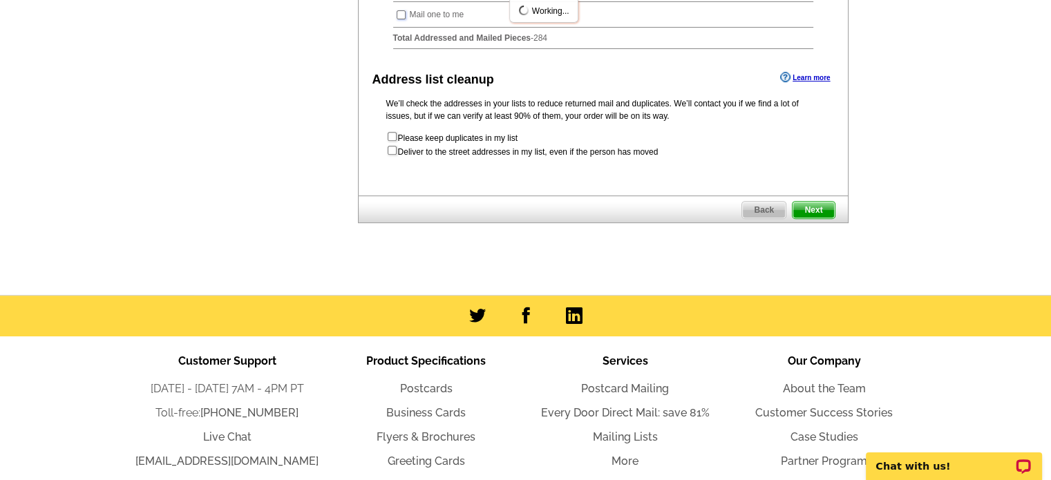
scroll to position [553, 0]
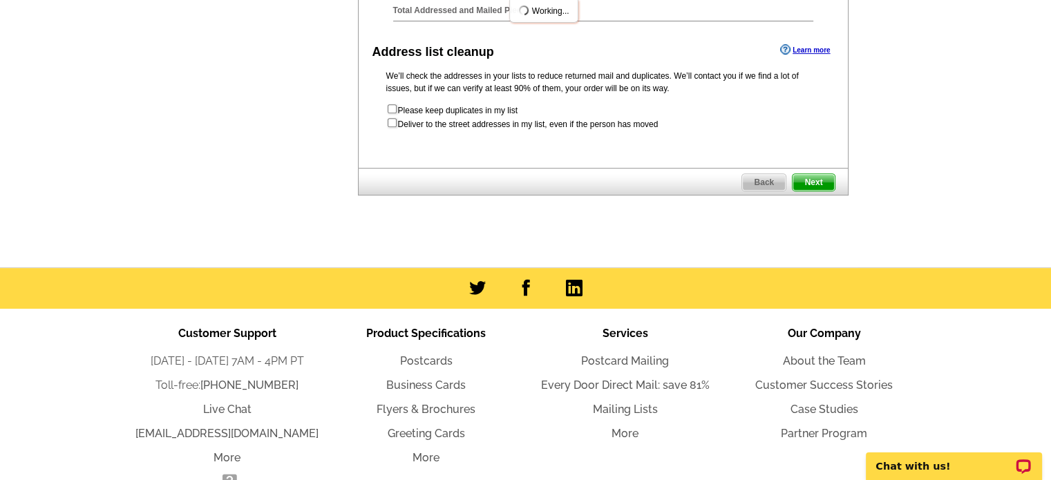
click at [818, 191] on span "Next" at bounding box center [812, 182] width 41 height 17
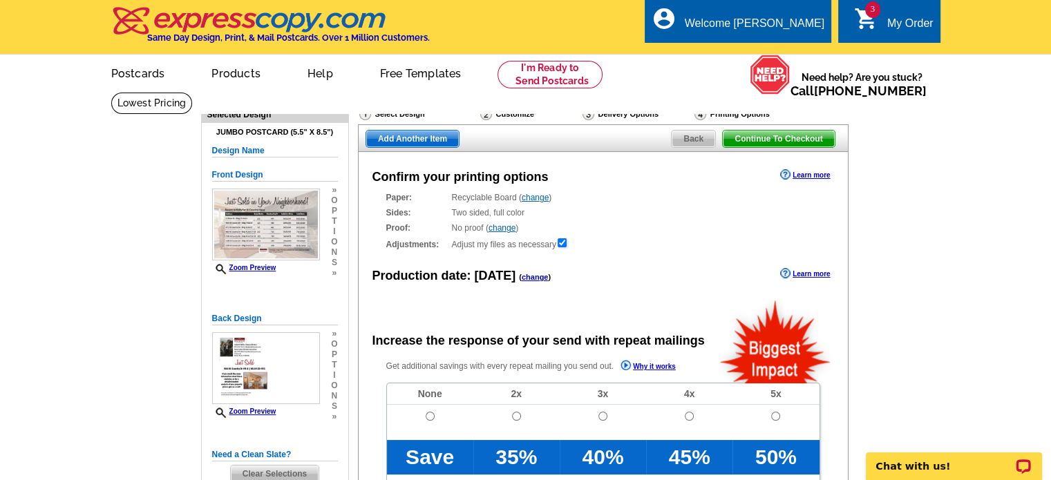
radio input "false"
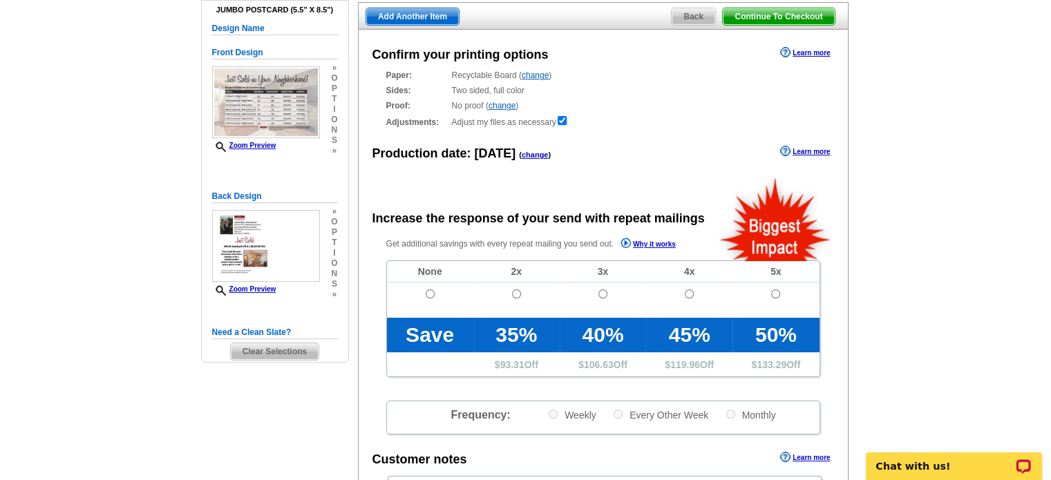
scroll to position [138, 0]
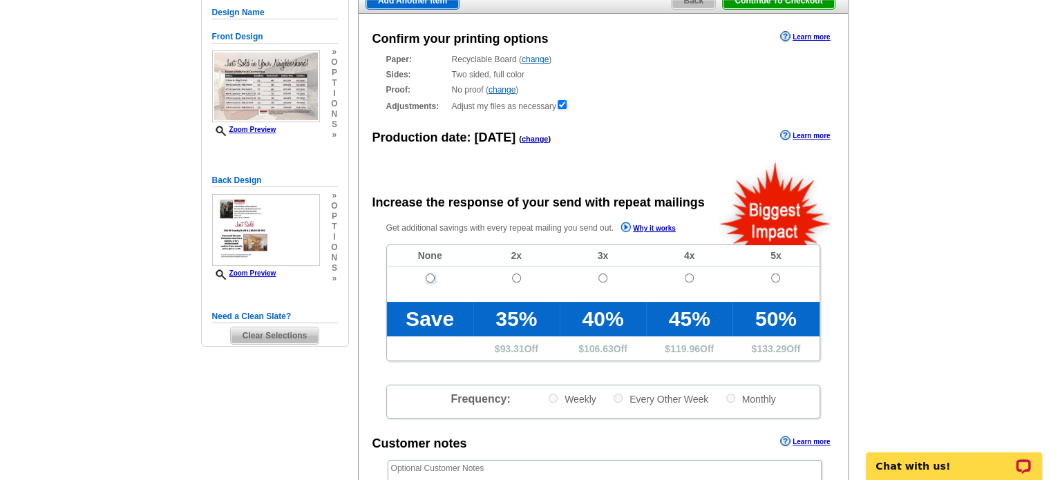
click at [425, 278] on input "radio" at bounding box center [429, 278] width 9 height 9
radio input "true"
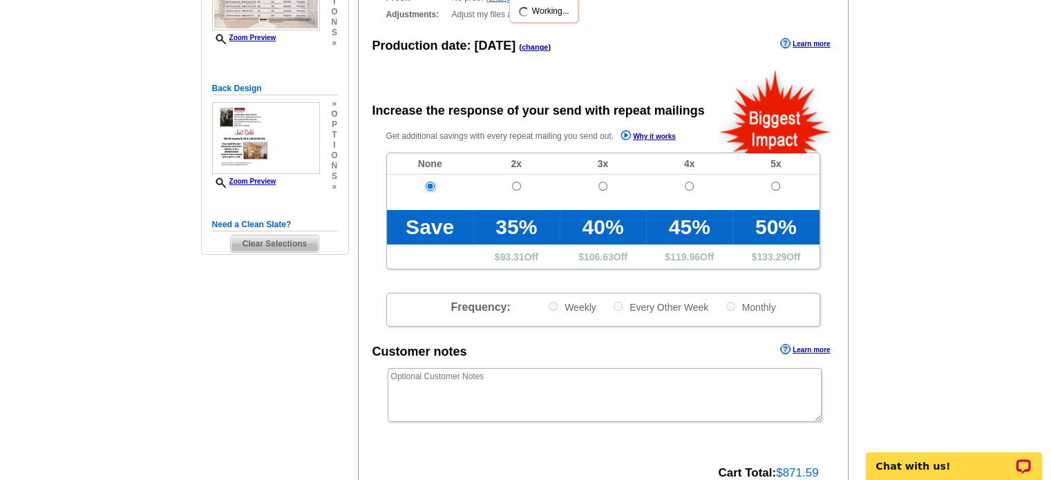
scroll to position [414, 0]
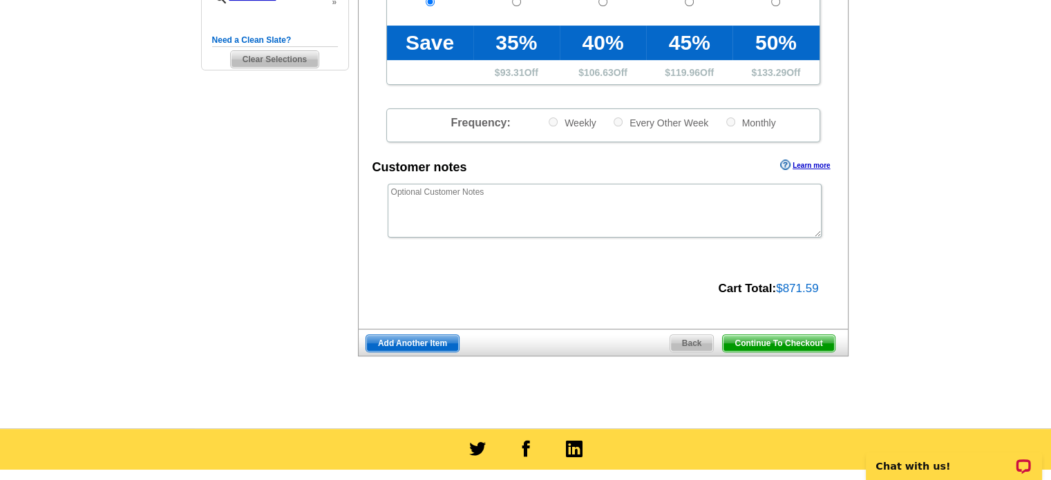
click at [796, 341] on span "Continue To Checkout" at bounding box center [777, 343] width 111 height 17
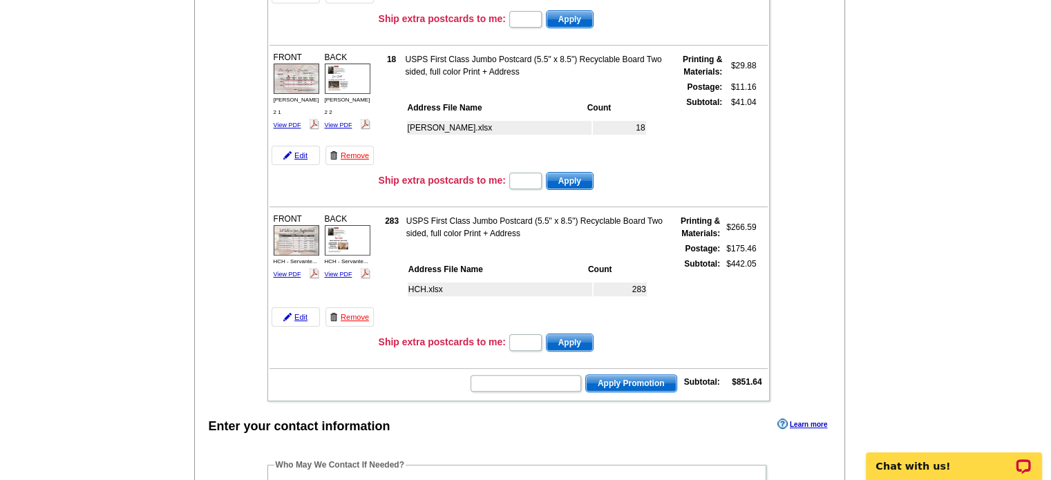
scroll to position [345, 0]
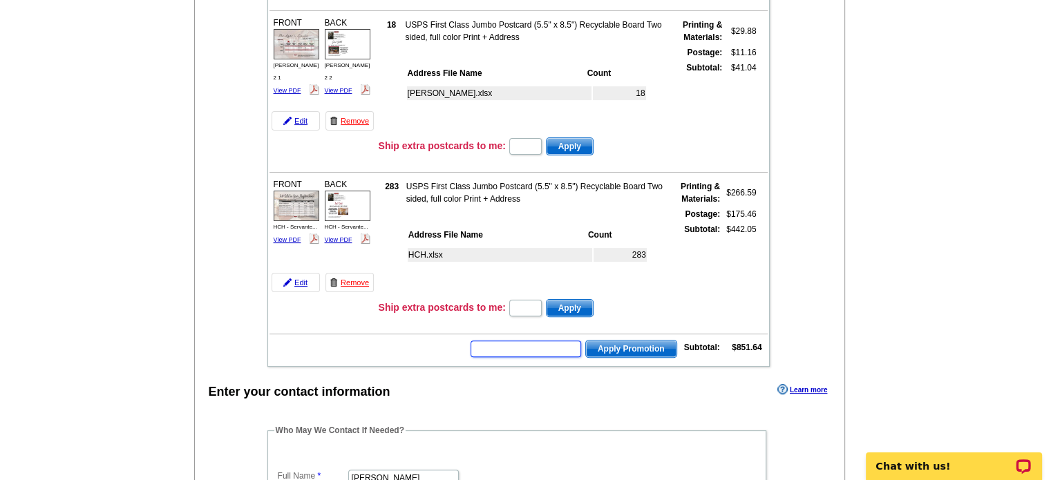
click at [545, 343] on input "text" at bounding box center [525, 349] width 111 height 17
type input "GROW0725"
click at [640, 341] on span "Apply Promotion" at bounding box center [631, 349] width 90 height 17
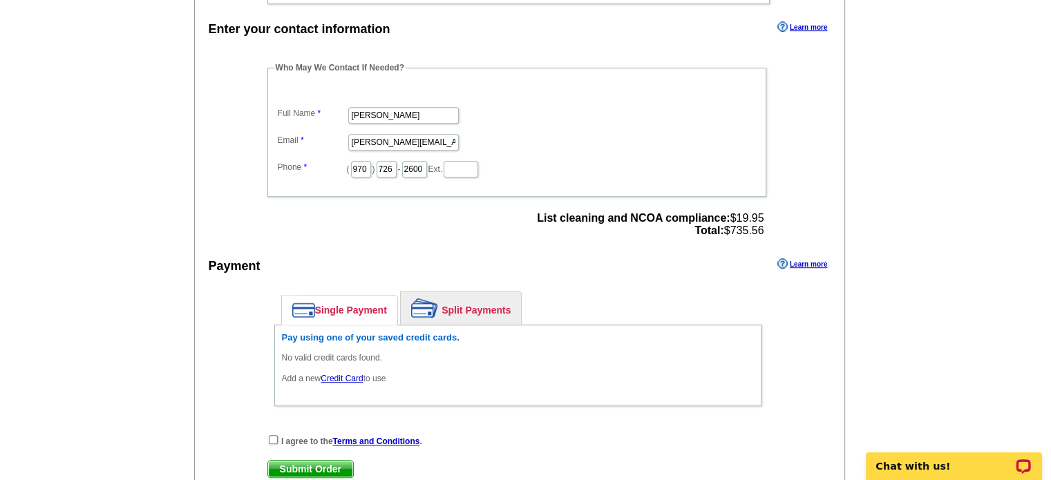
scroll to position [760, 0]
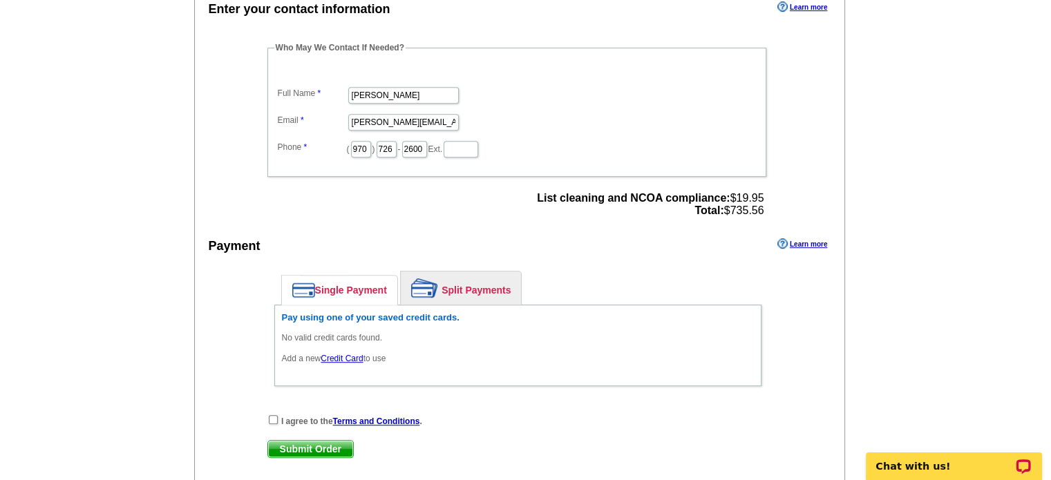
click at [341, 354] on link "Credit Card" at bounding box center [341, 359] width 42 height 10
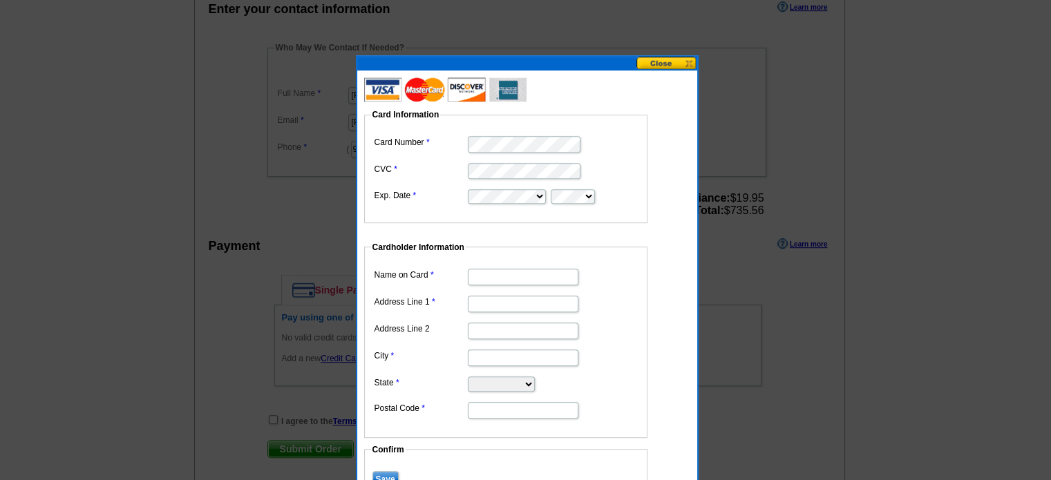
click at [539, 275] on input "Name on Card" at bounding box center [523, 277] width 111 height 17
type input "[PERSON_NAME]"
click at [542, 306] on input "Address Line 1" at bounding box center [523, 304] width 111 height 17
type input "PO Box 703"
type input "[GEOGRAPHIC_DATA]"
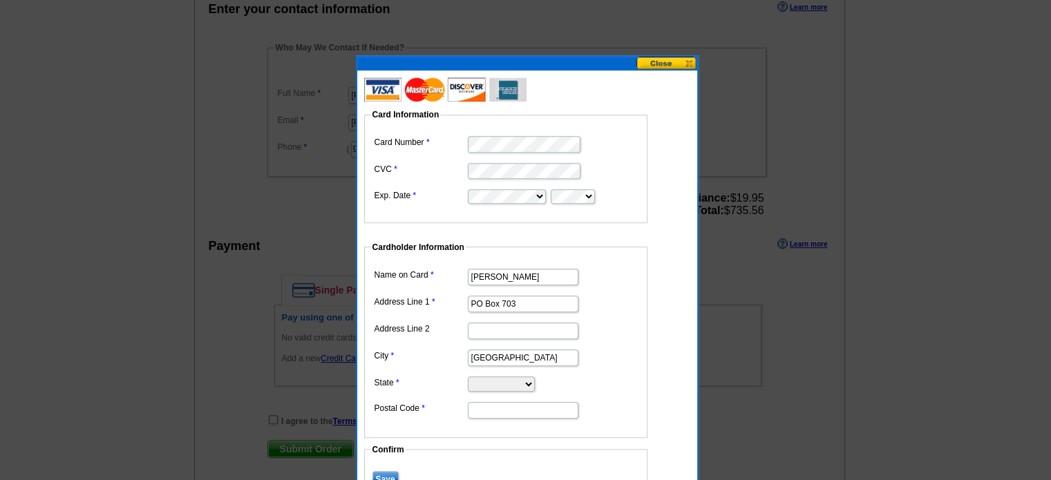
select select "CO"
type input "80482"
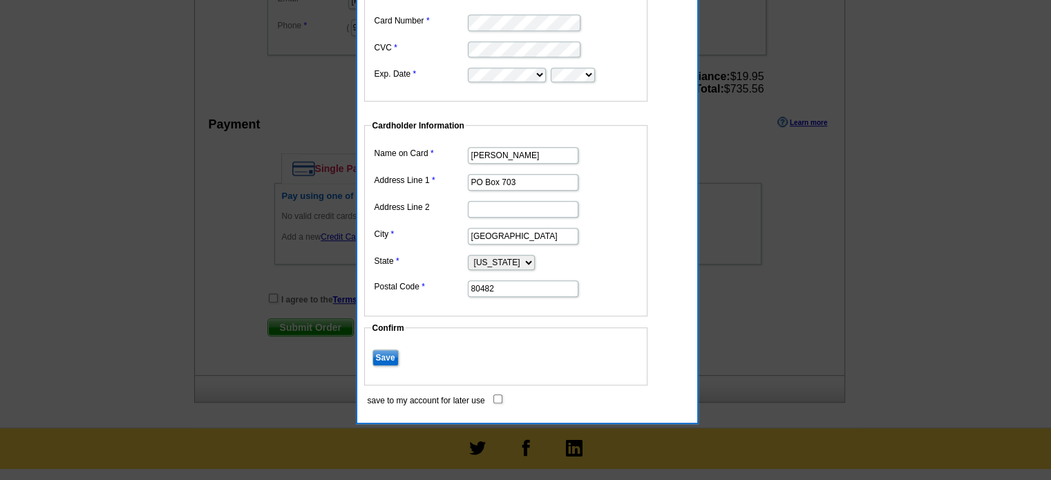
scroll to position [898, 0]
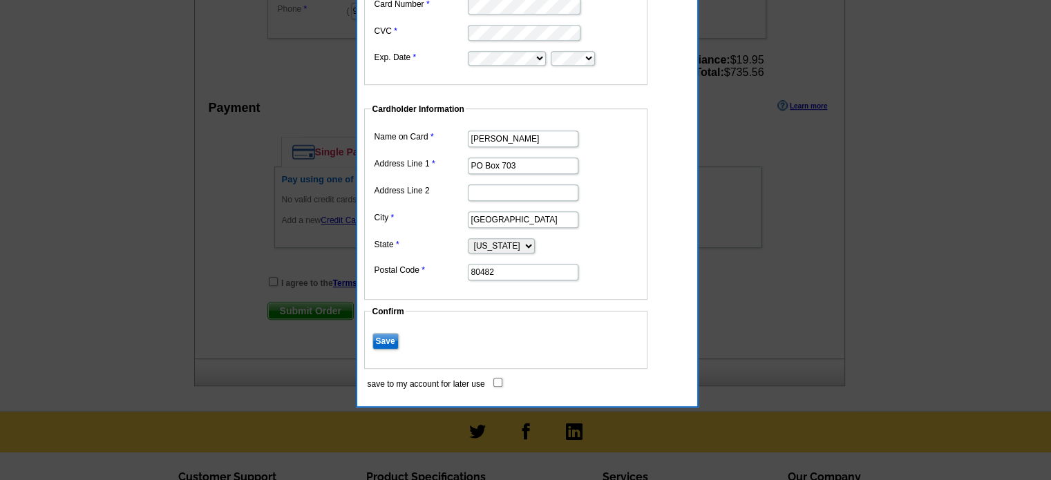
click at [387, 339] on input "Save" at bounding box center [385, 341] width 26 height 17
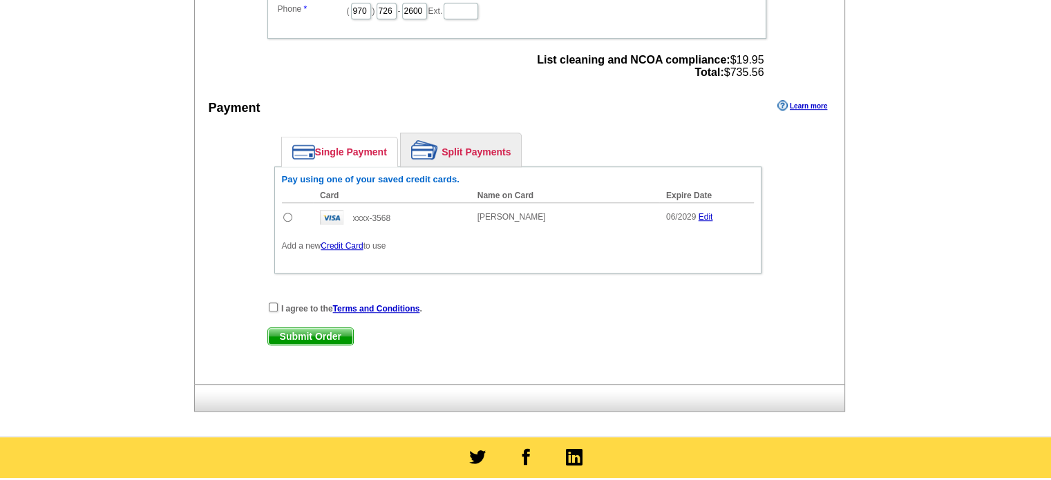
click at [287, 213] on input "radio" at bounding box center [287, 217] width 9 height 9
radio input "true"
click at [271, 303] on input "checkbox" at bounding box center [273, 307] width 9 height 9
checkbox input "true"
click at [310, 328] on span "Submit Order" at bounding box center [310, 336] width 85 height 17
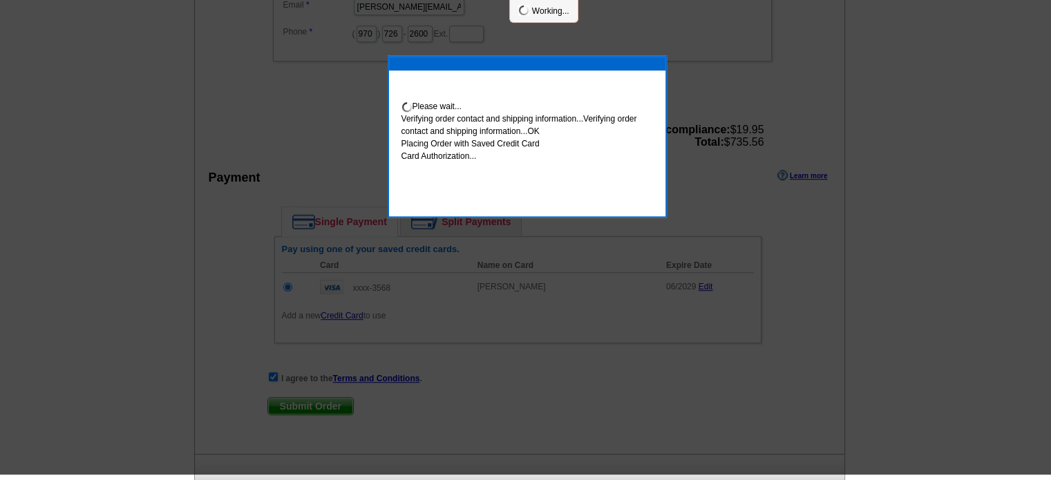
scroll to position [892, 0]
